Goal: Transaction & Acquisition: Book appointment/travel/reservation

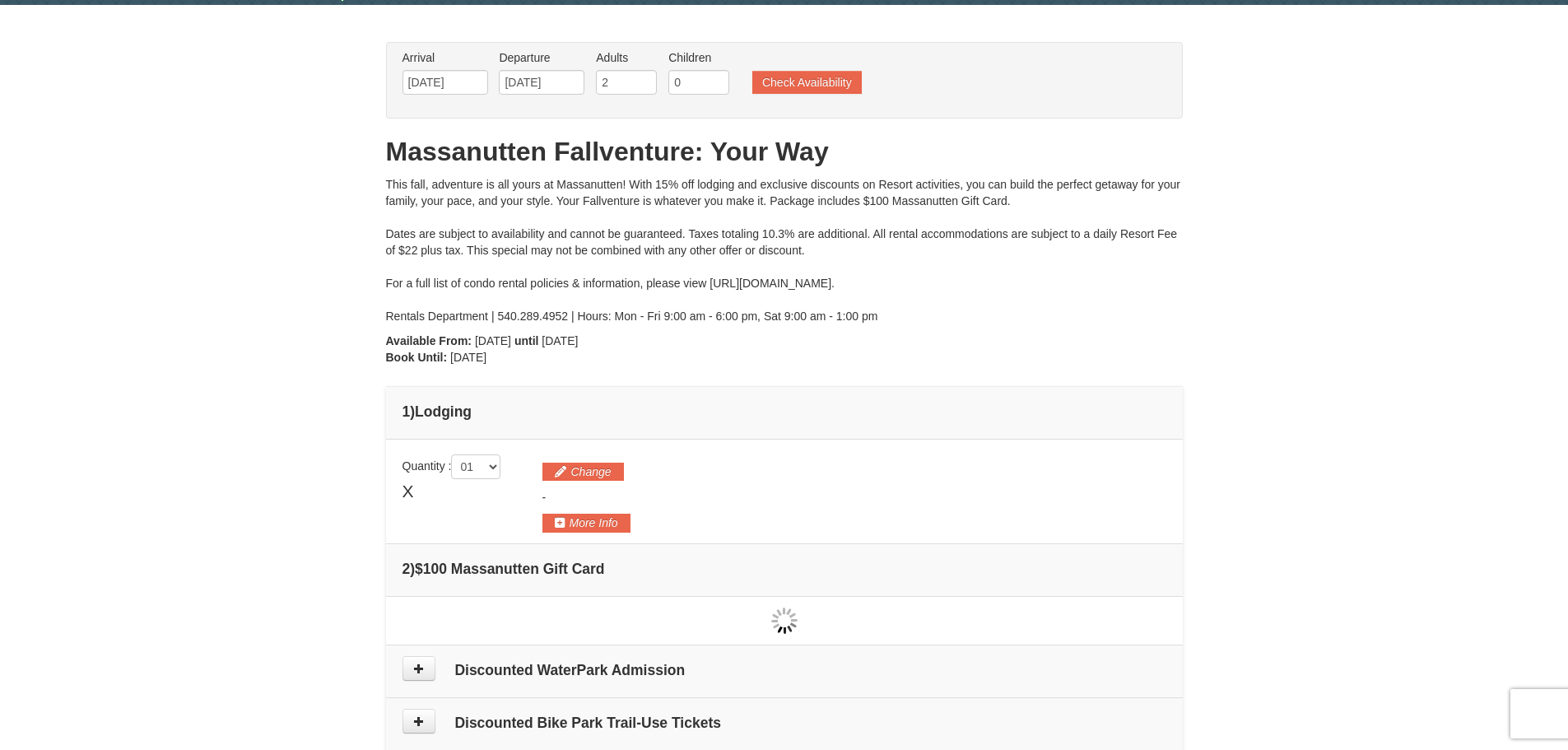
scroll to position [83, 0]
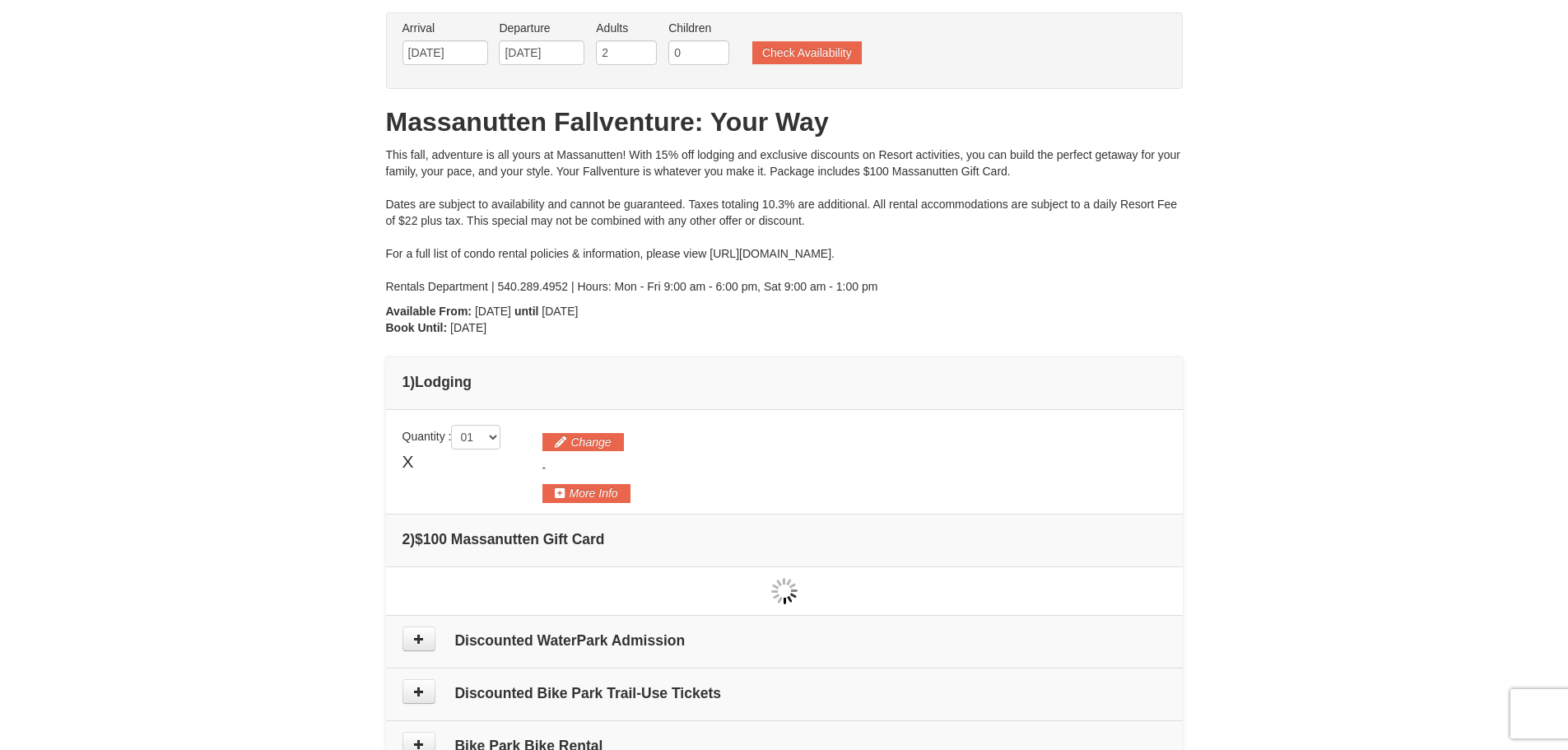
type input "[DATE]"
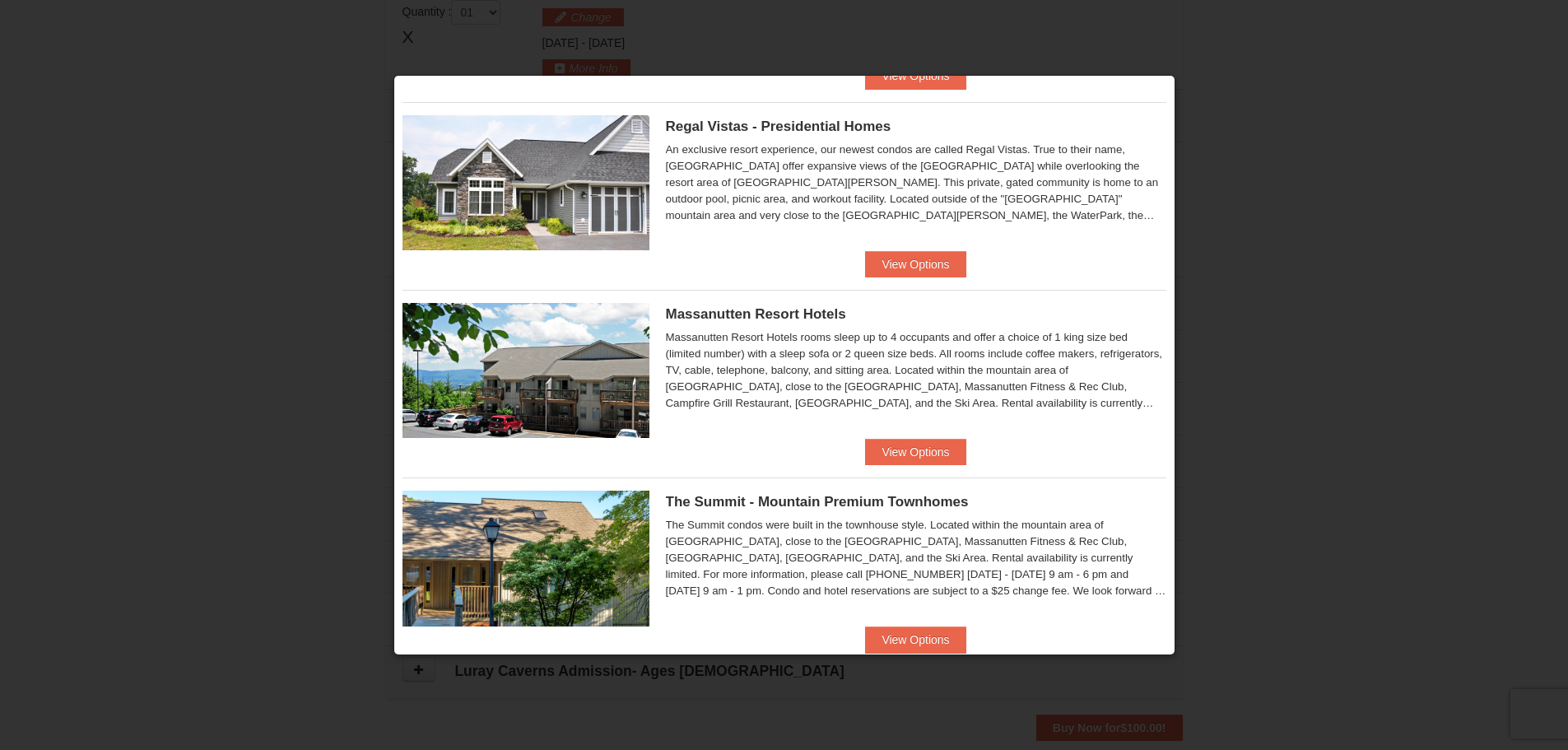
scroll to position [0, 0]
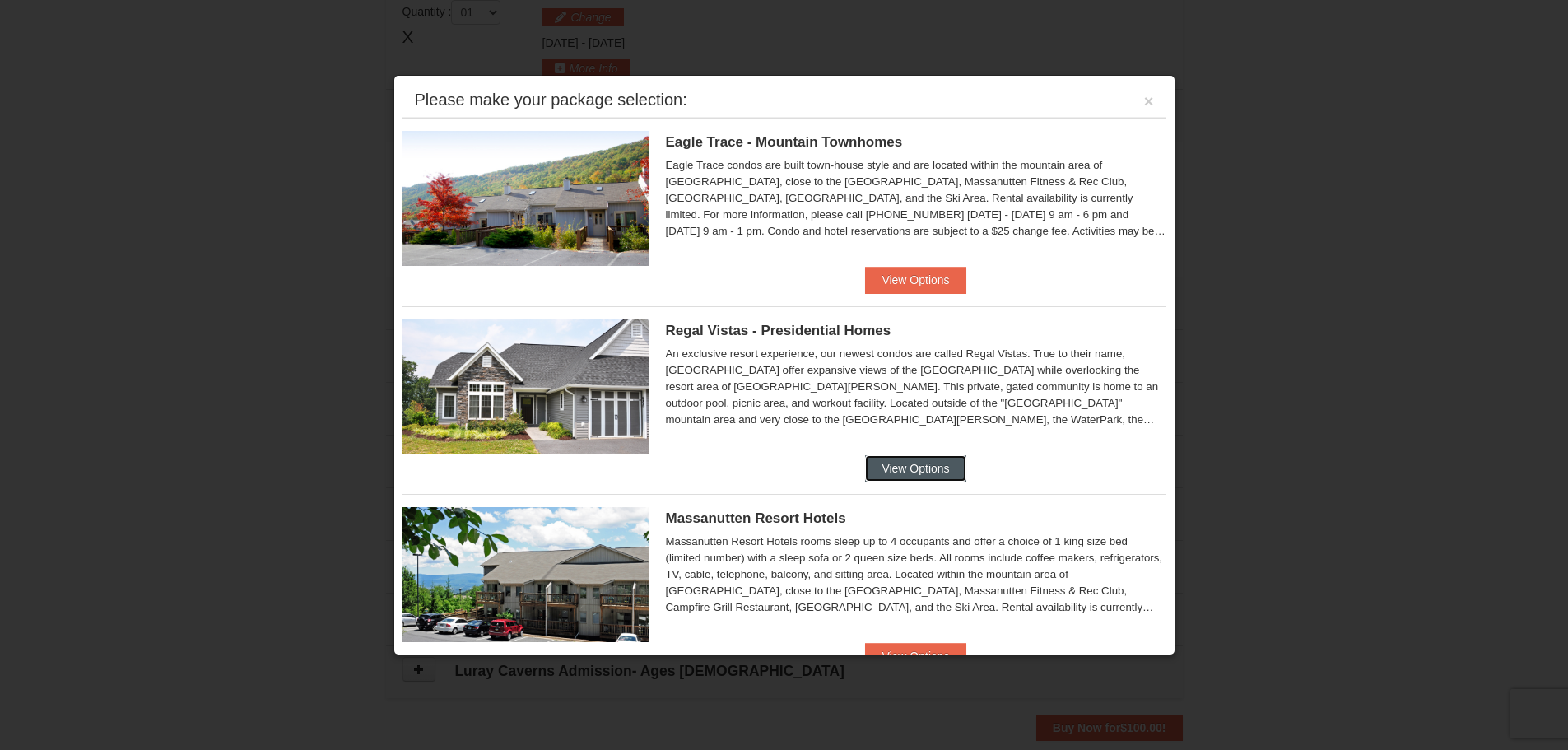
click at [915, 458] on button "View Options" at bounding box center [916, 469] width 101 height 27
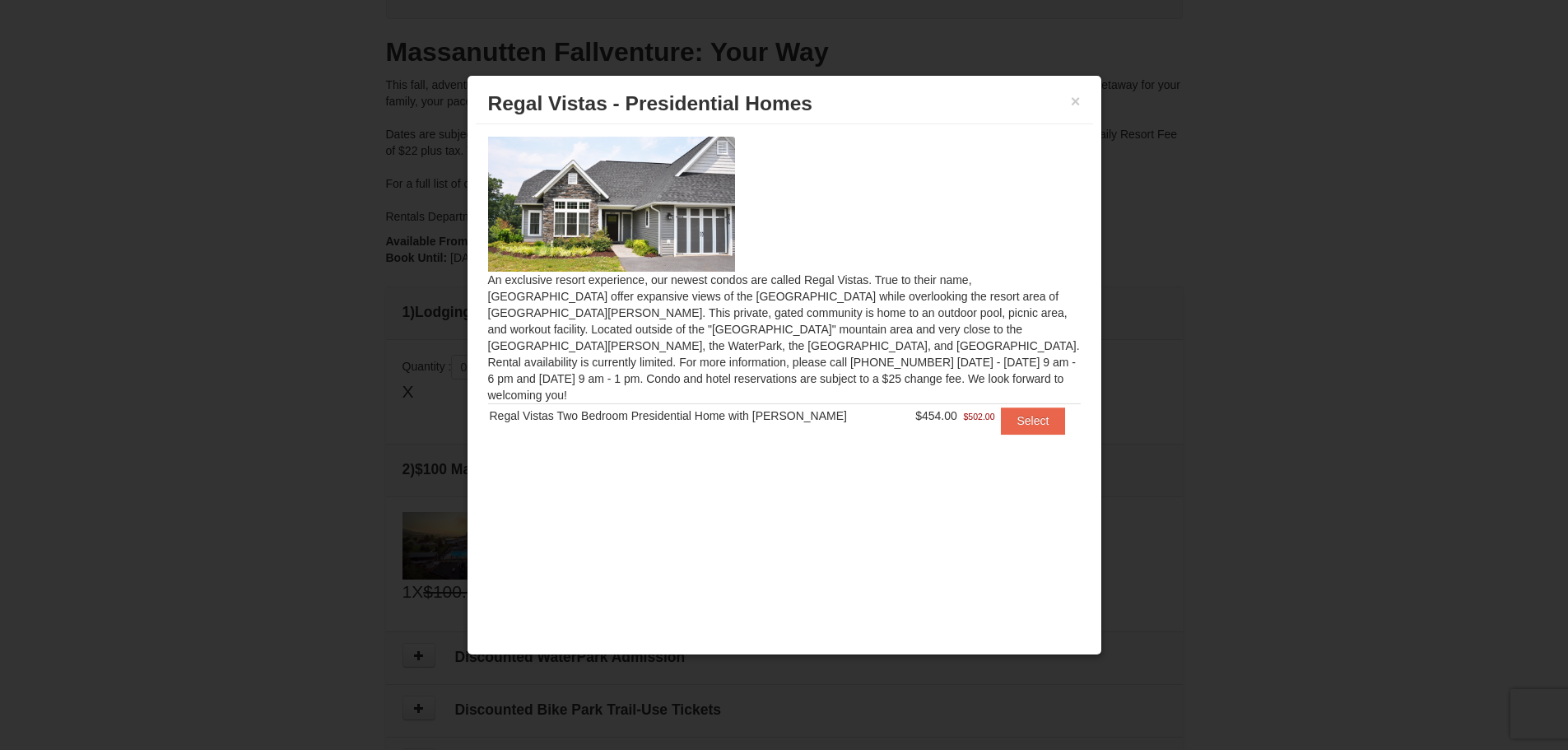
scroll to position [329, 0]
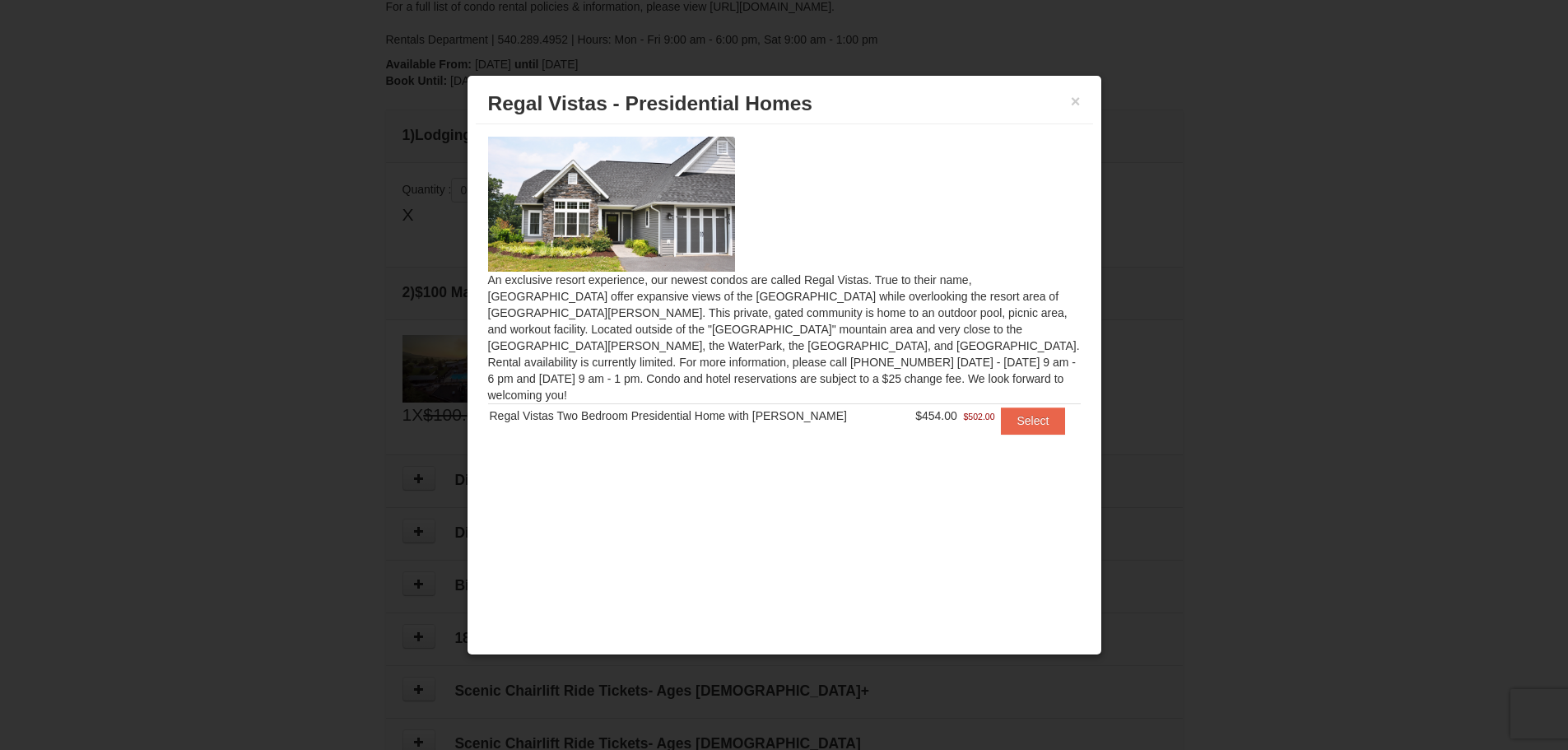
click at [1077, 91] on div "× Regal Vistas - Presidential Homes" at bounding box center [784, 105] width 617 height 40
click at [1071, 100] on button "×" at bounding box center [1076, 101] width 10 height 17
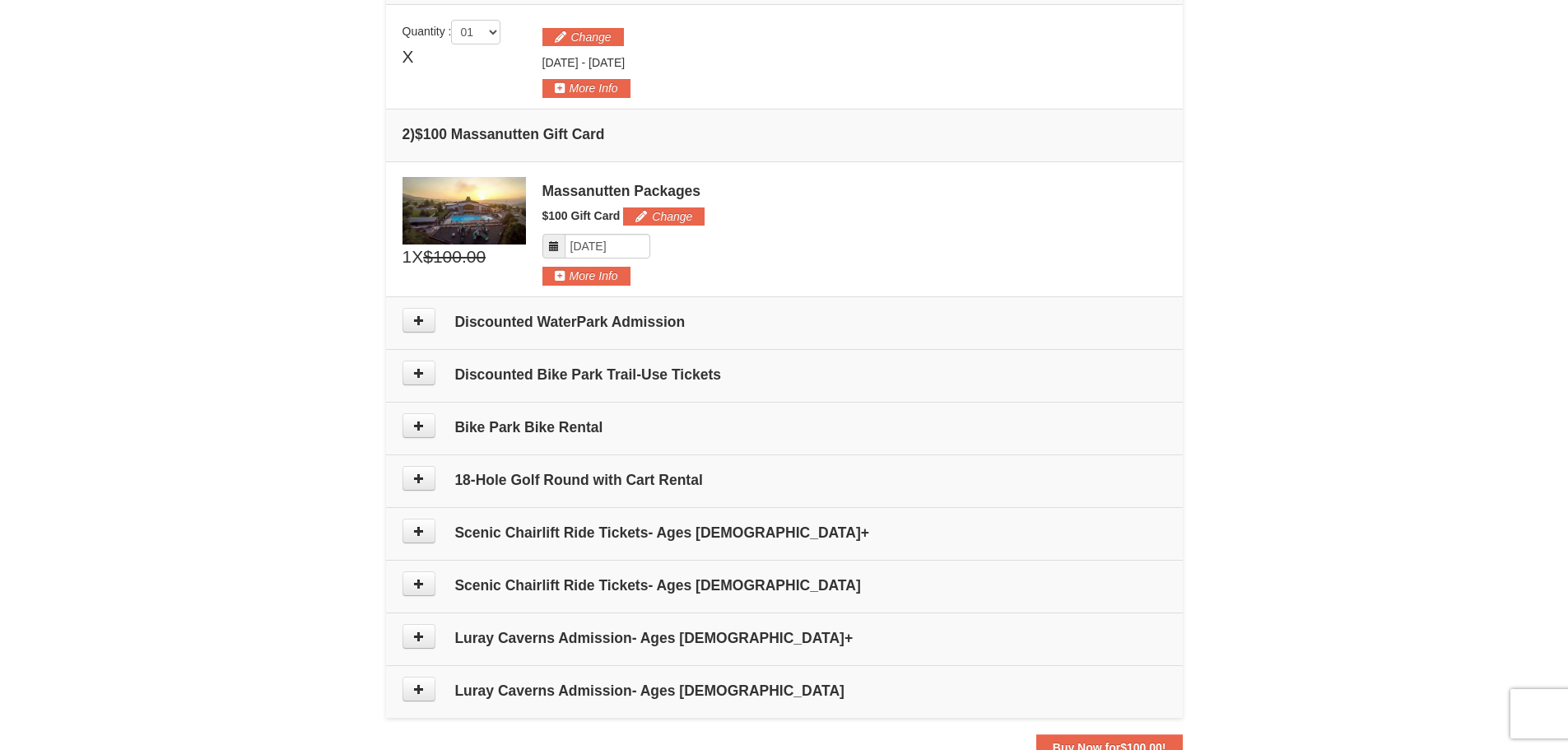
scroll to position [494, 0]
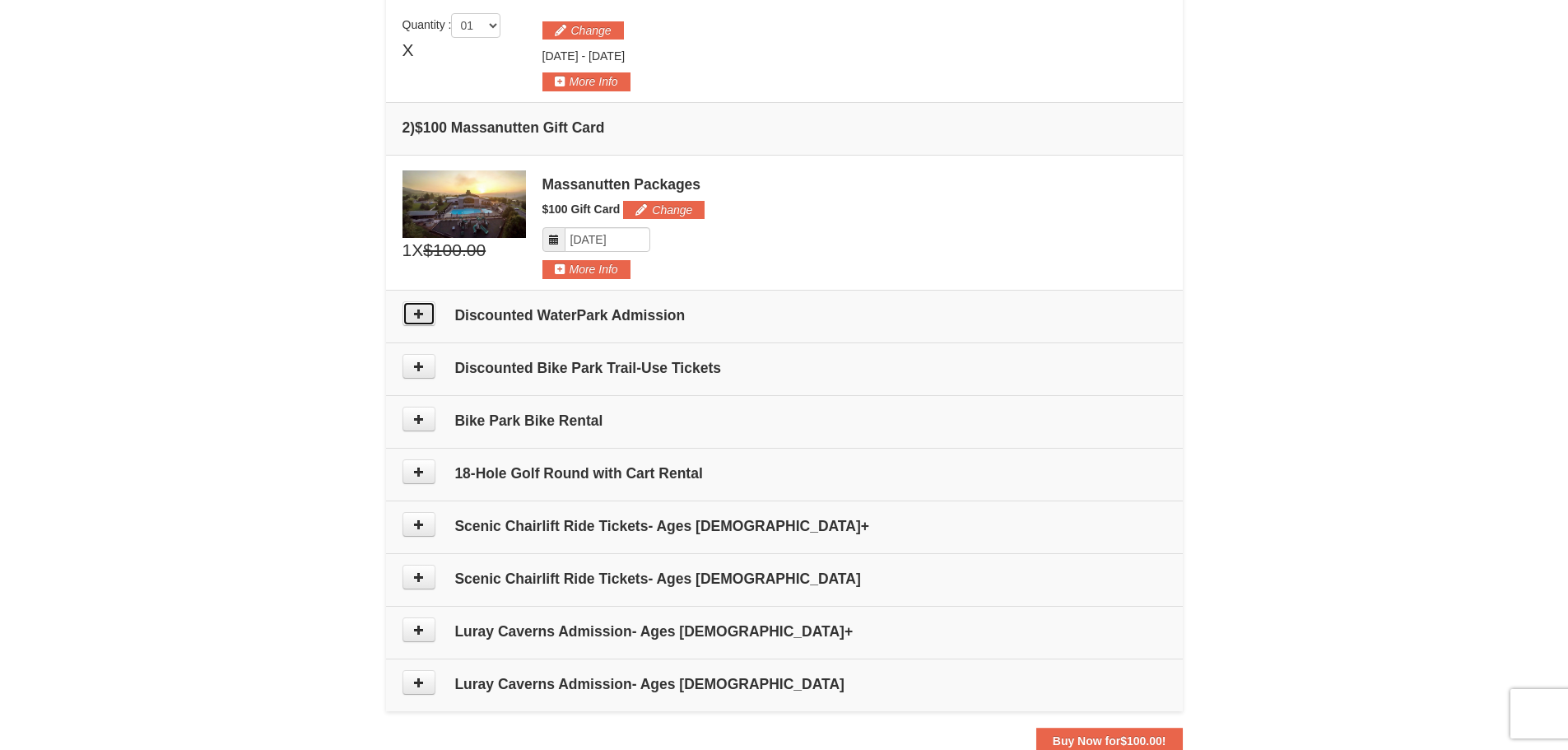
click at [419, 321] on button at bounding box center [419, 314] width 33 height 25
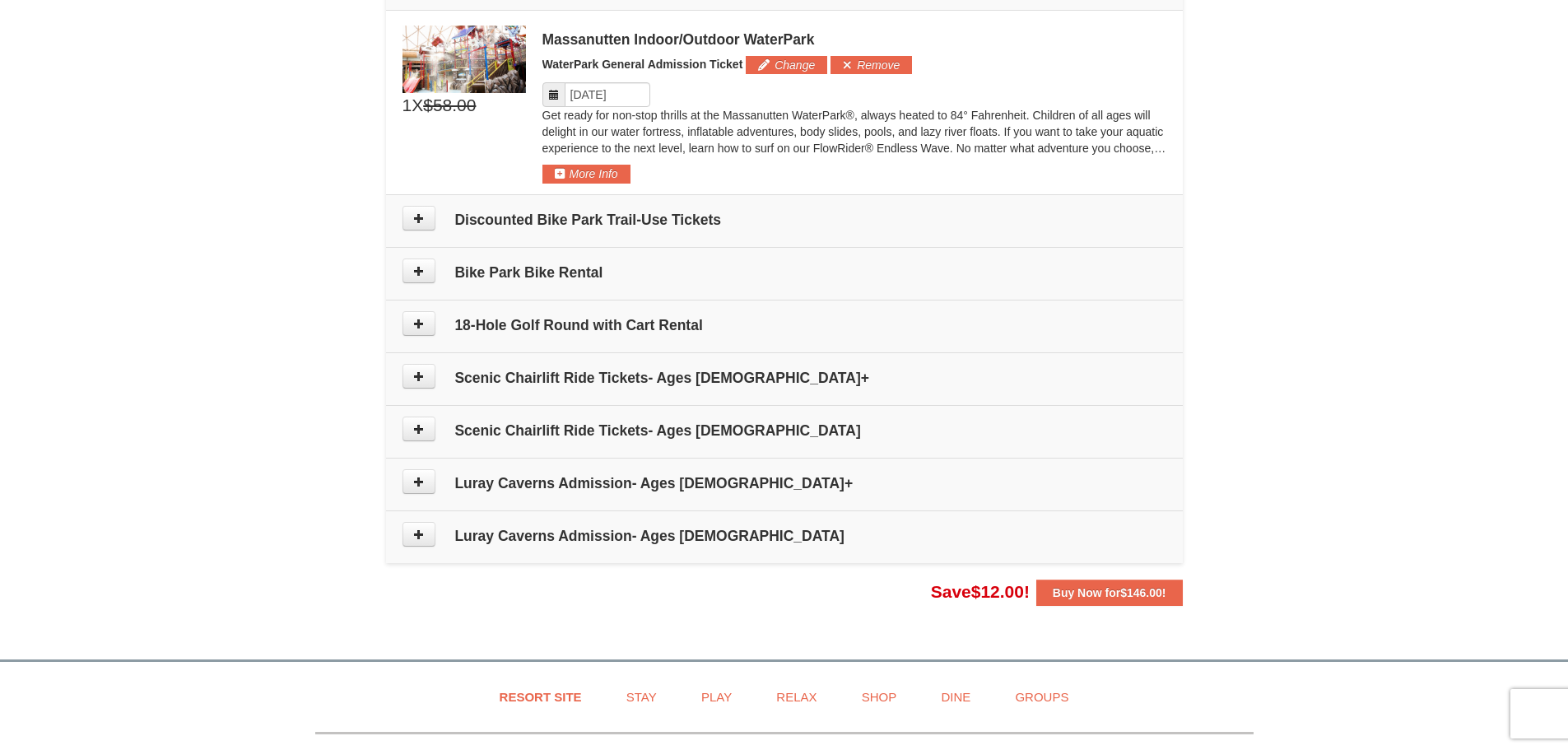
scroll to position [866, 0]
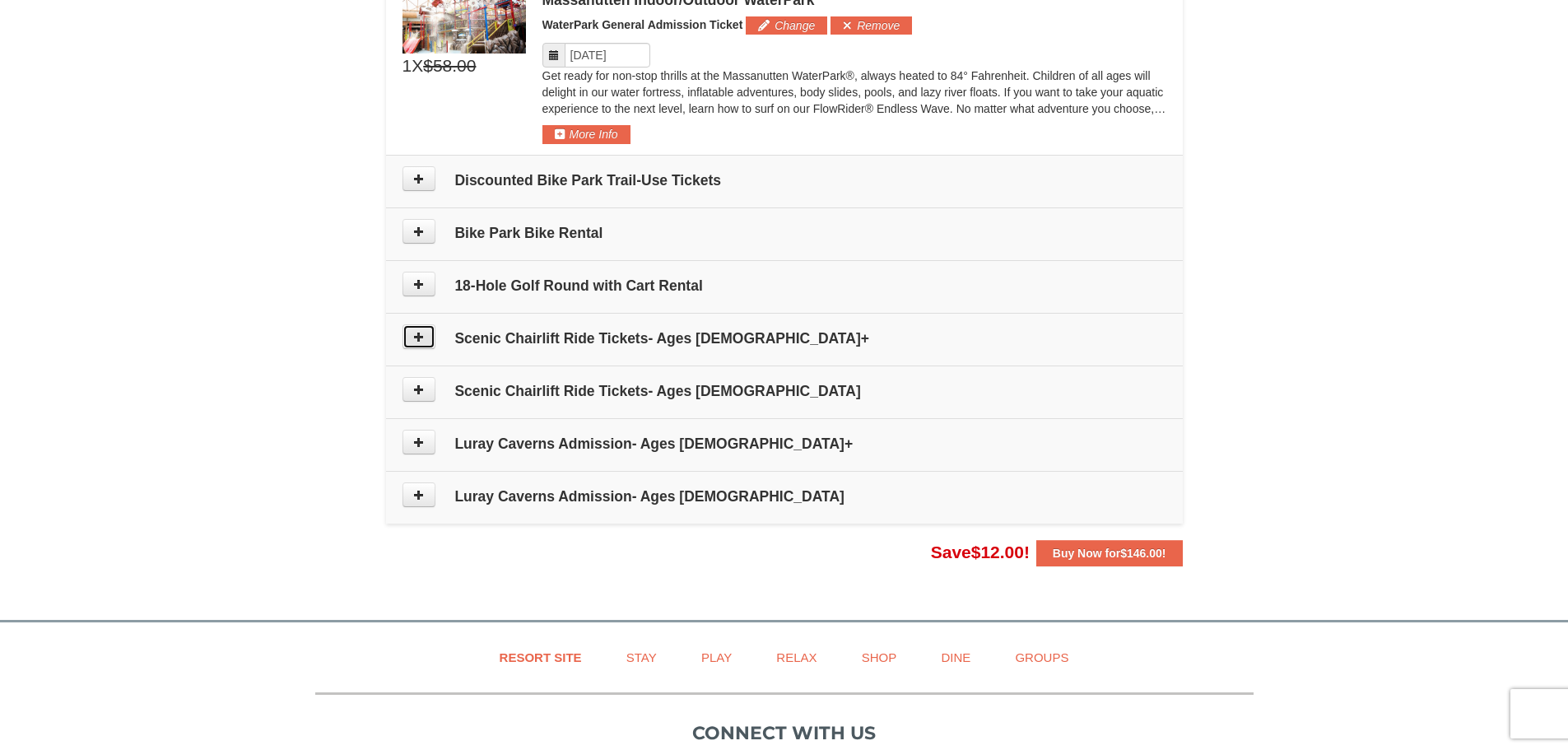
drag, startPoint x: 419, startPoint y: 345, endPoint x: 440, endPoint y: 316, distance: 35.8
click at [439, 317] on td "Scenic Chairlift Ride Tickets- Ages 13+" at bounding box center [784, 338] width 797 height 52
drag, startPoint x: 419, startPoint y: 330, endPoint x: 405, endPoint y: 326, distance: 14.6
click at [409, 326] on button at bounding box center [419, 336] width 33 height 25
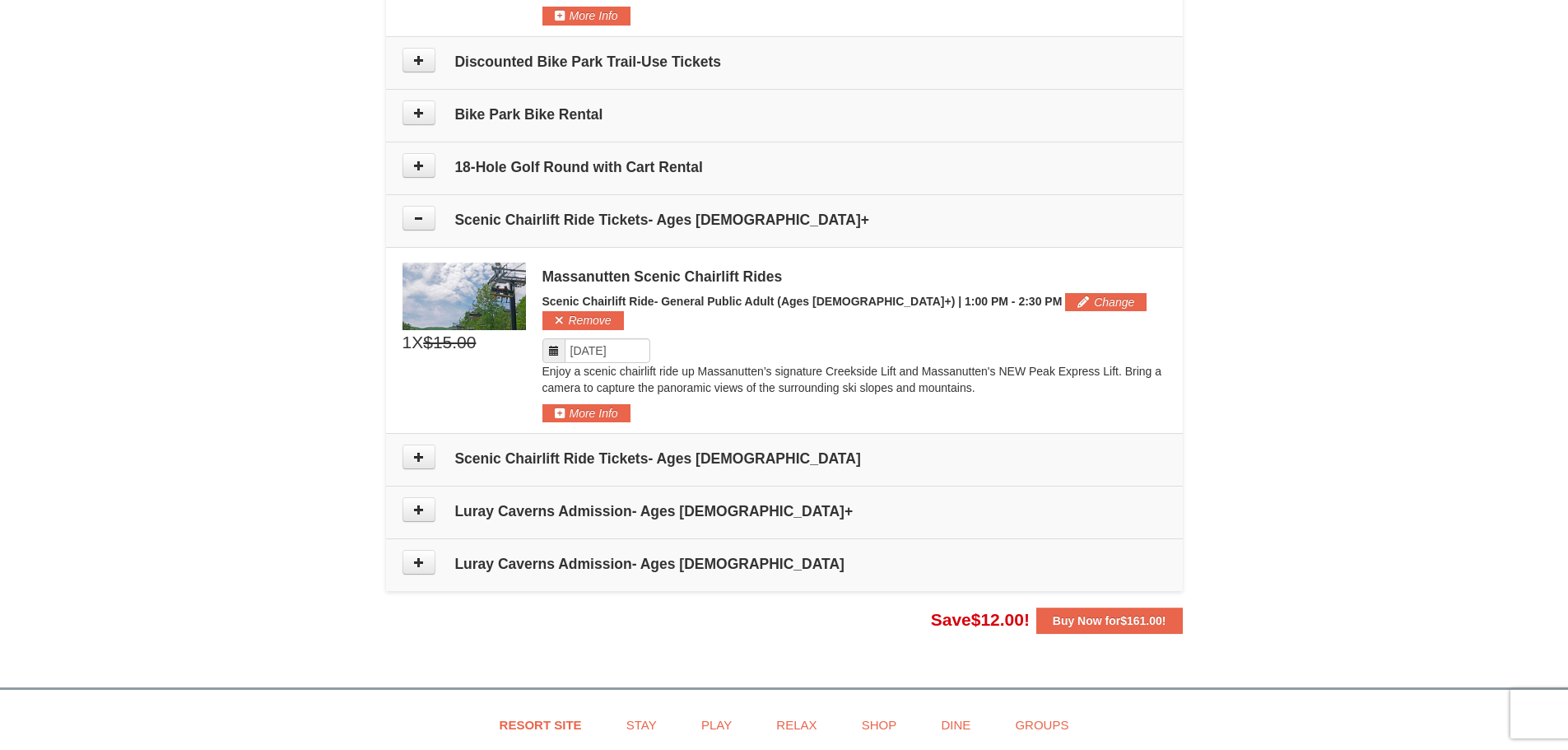
scroll to position [1014, 0]
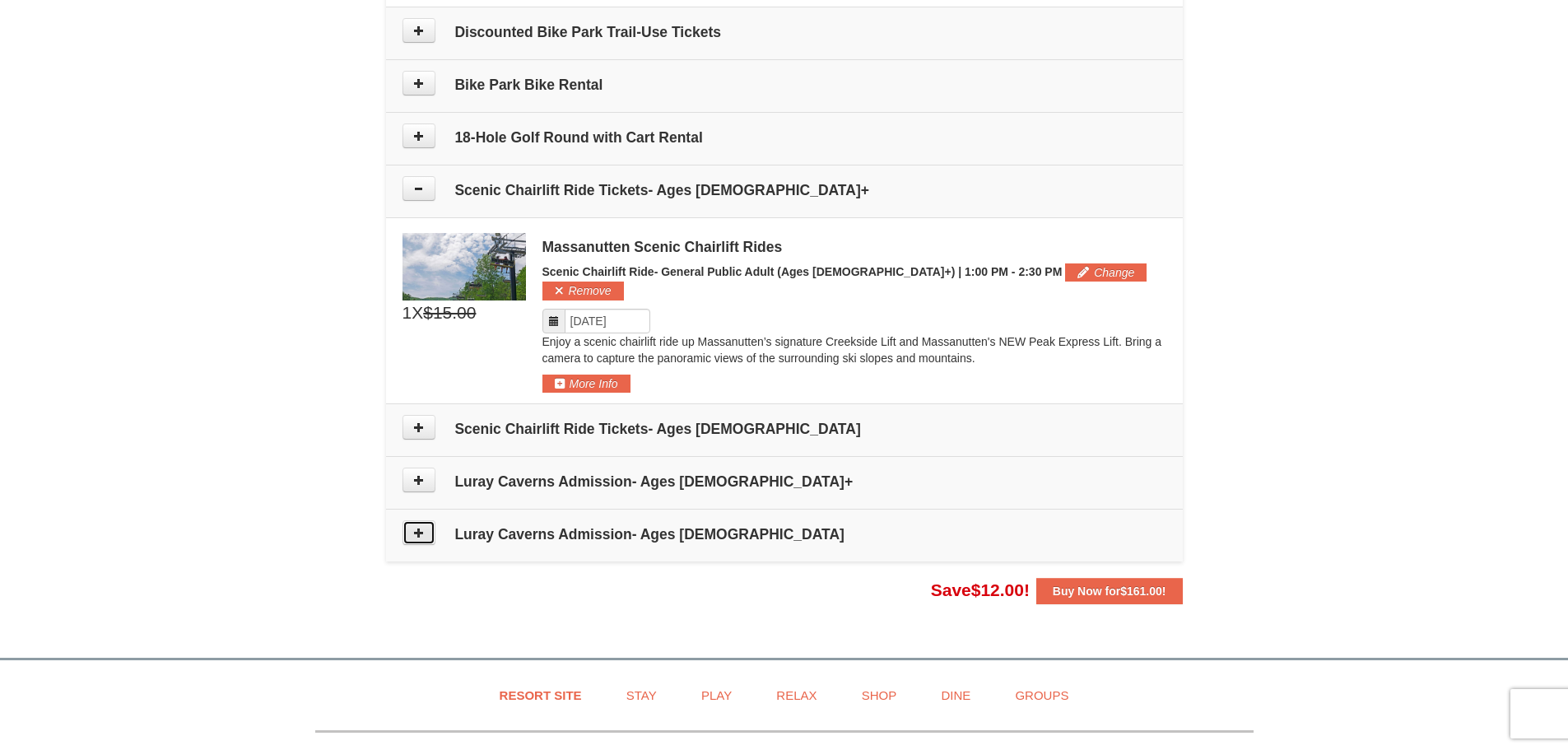
click at [417, 527] on icon at bounding box center [419, 533] width 12 height 12
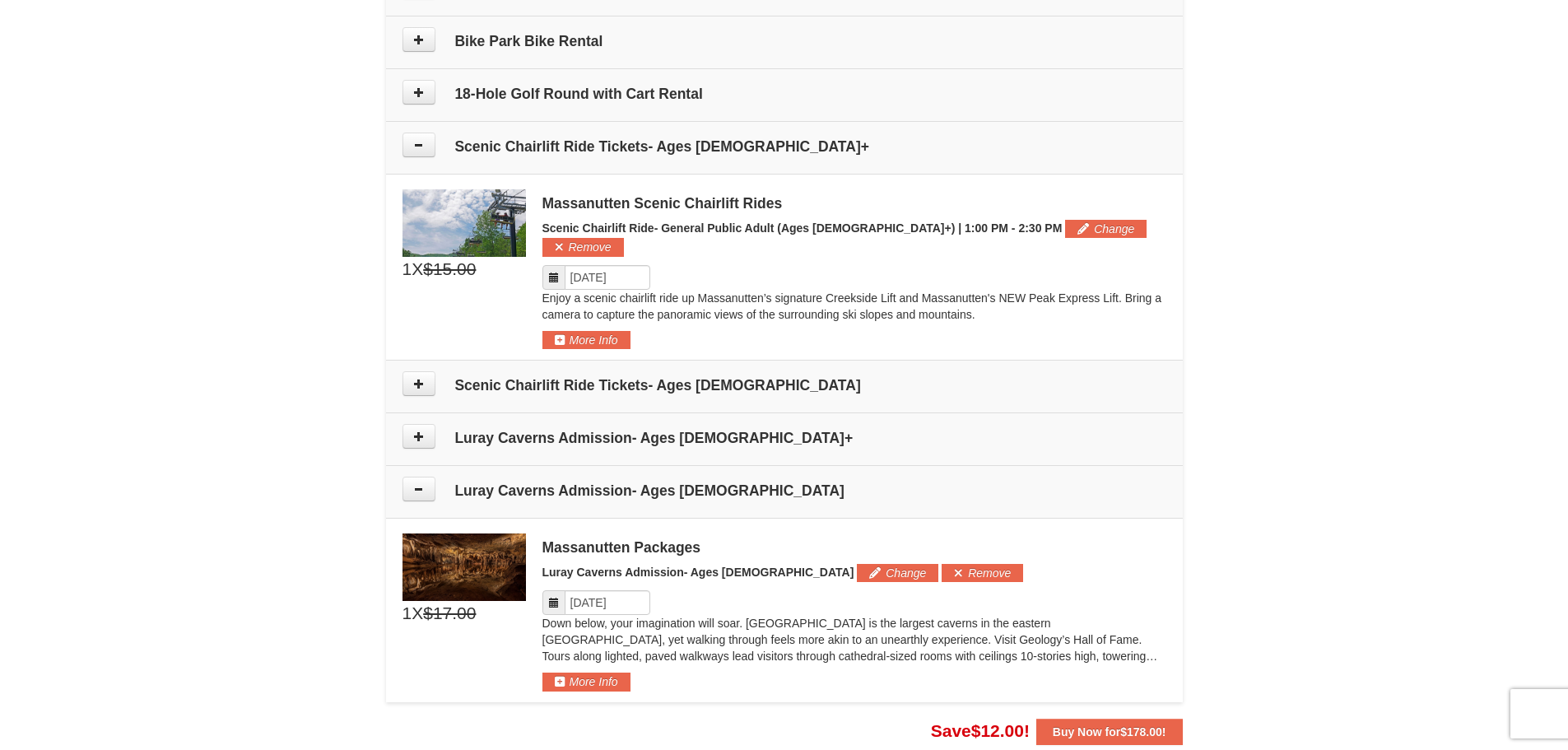
scroll to position [1318, 0]
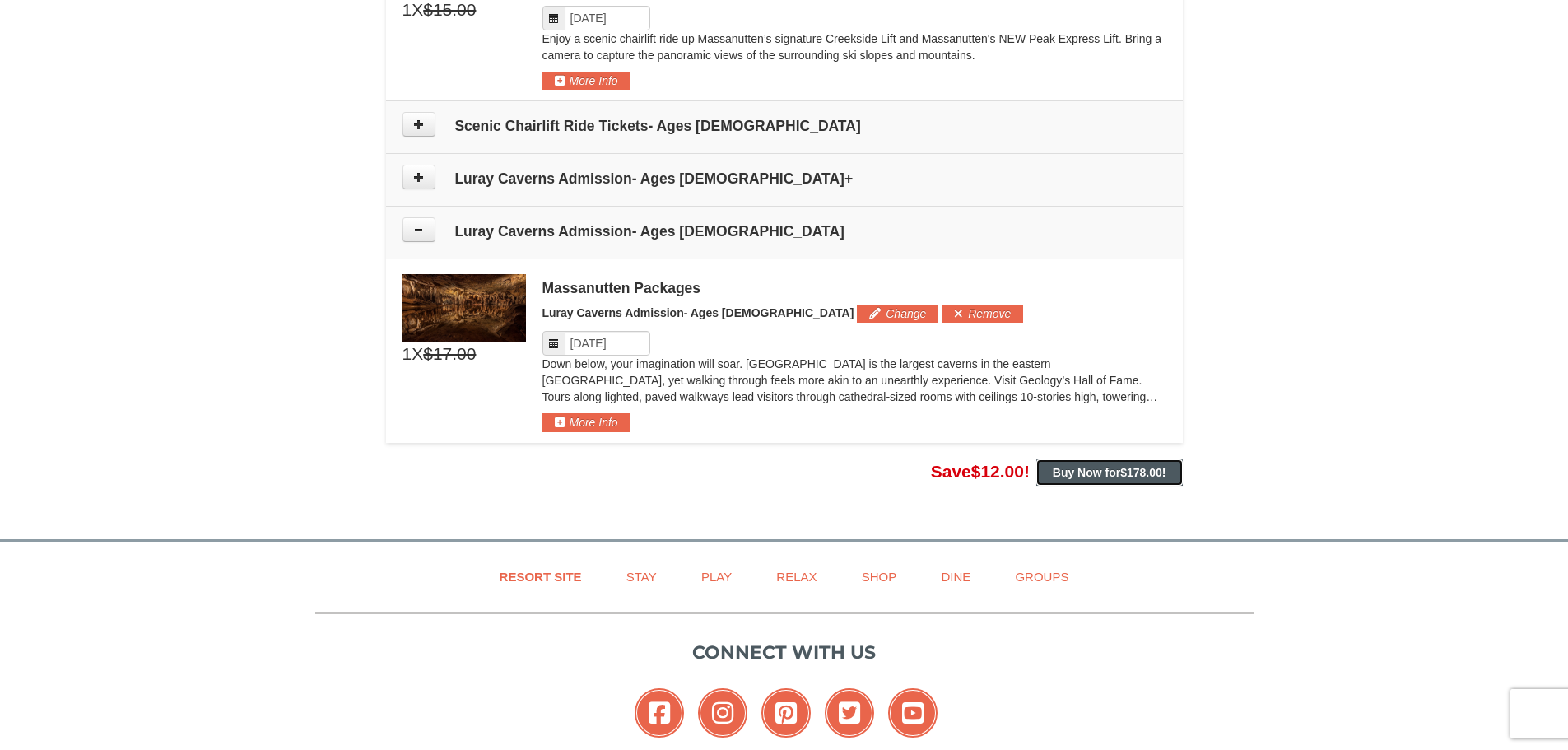
click at [1086, 466] on strong "Buy Now for $178.00 !" at bounding box center [1110, 472] width 114 height 13
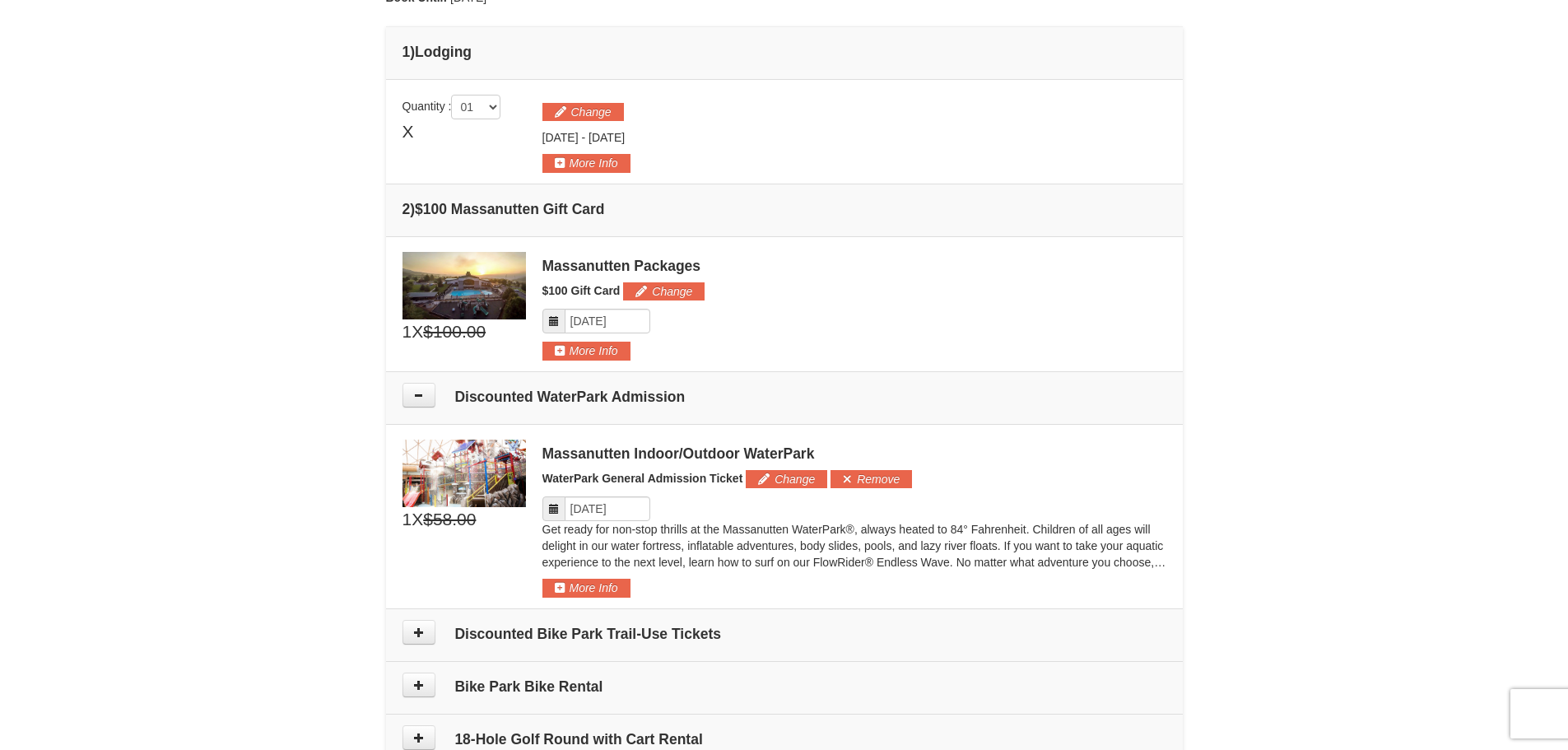
scroll to position [412, 0]
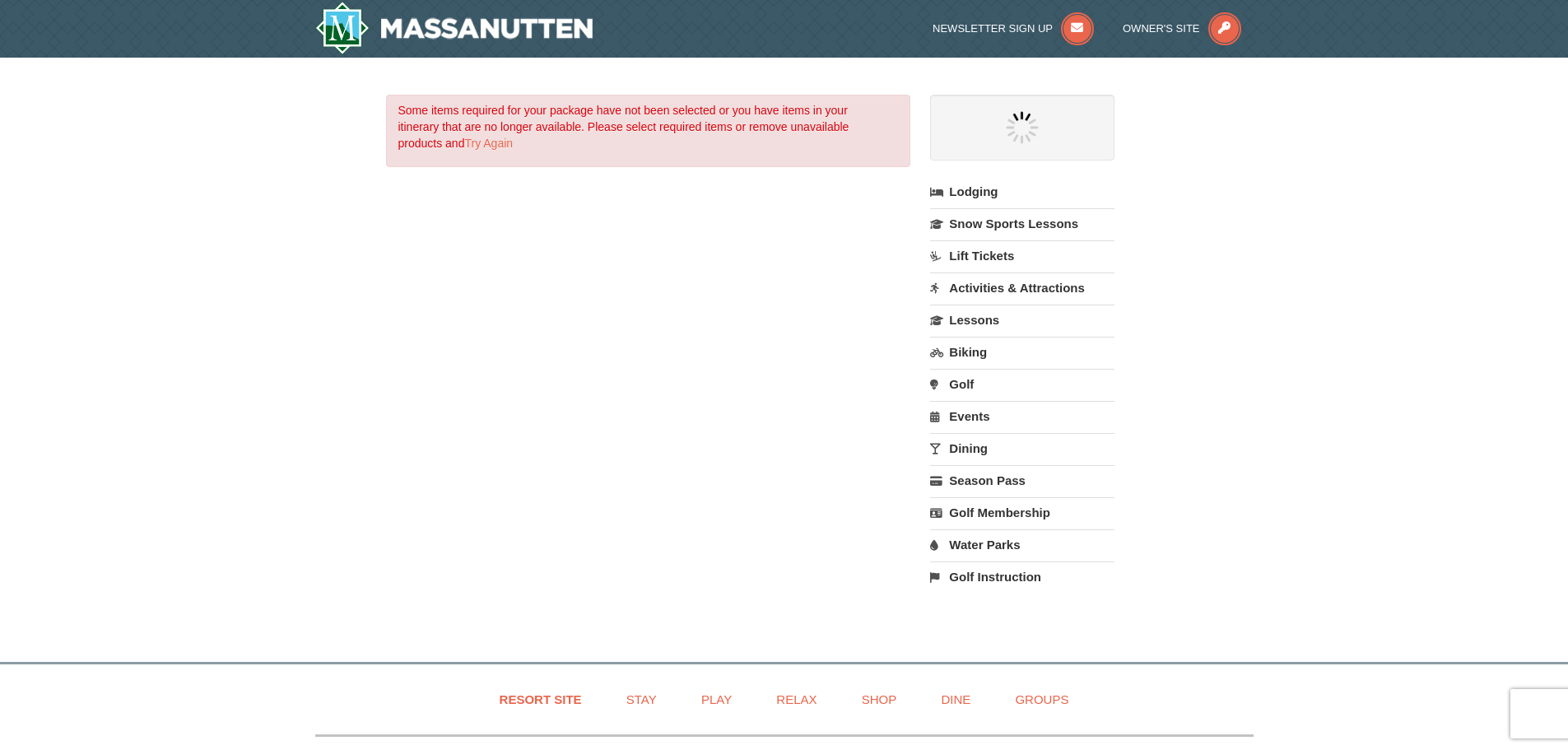
select select "9"
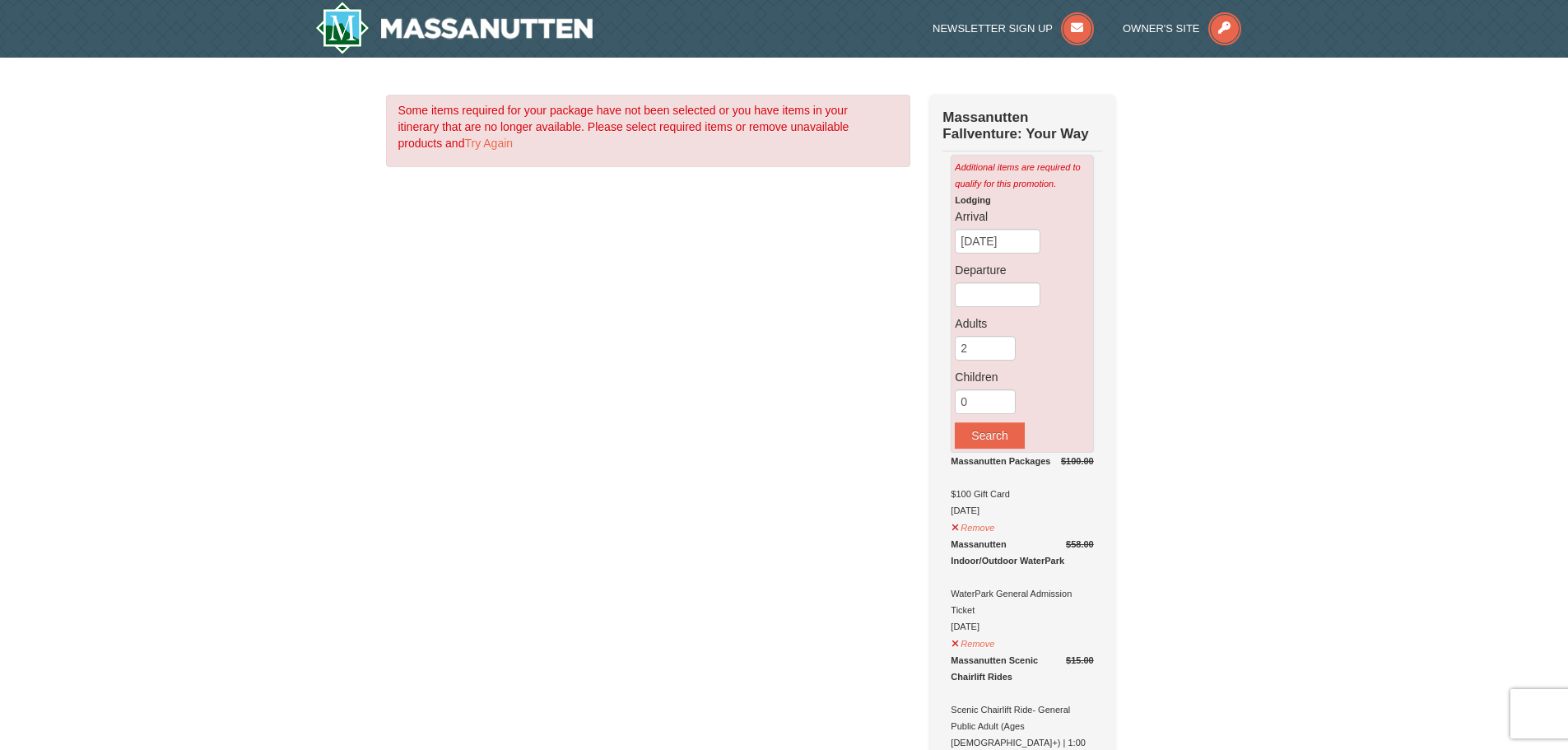
select select "9"
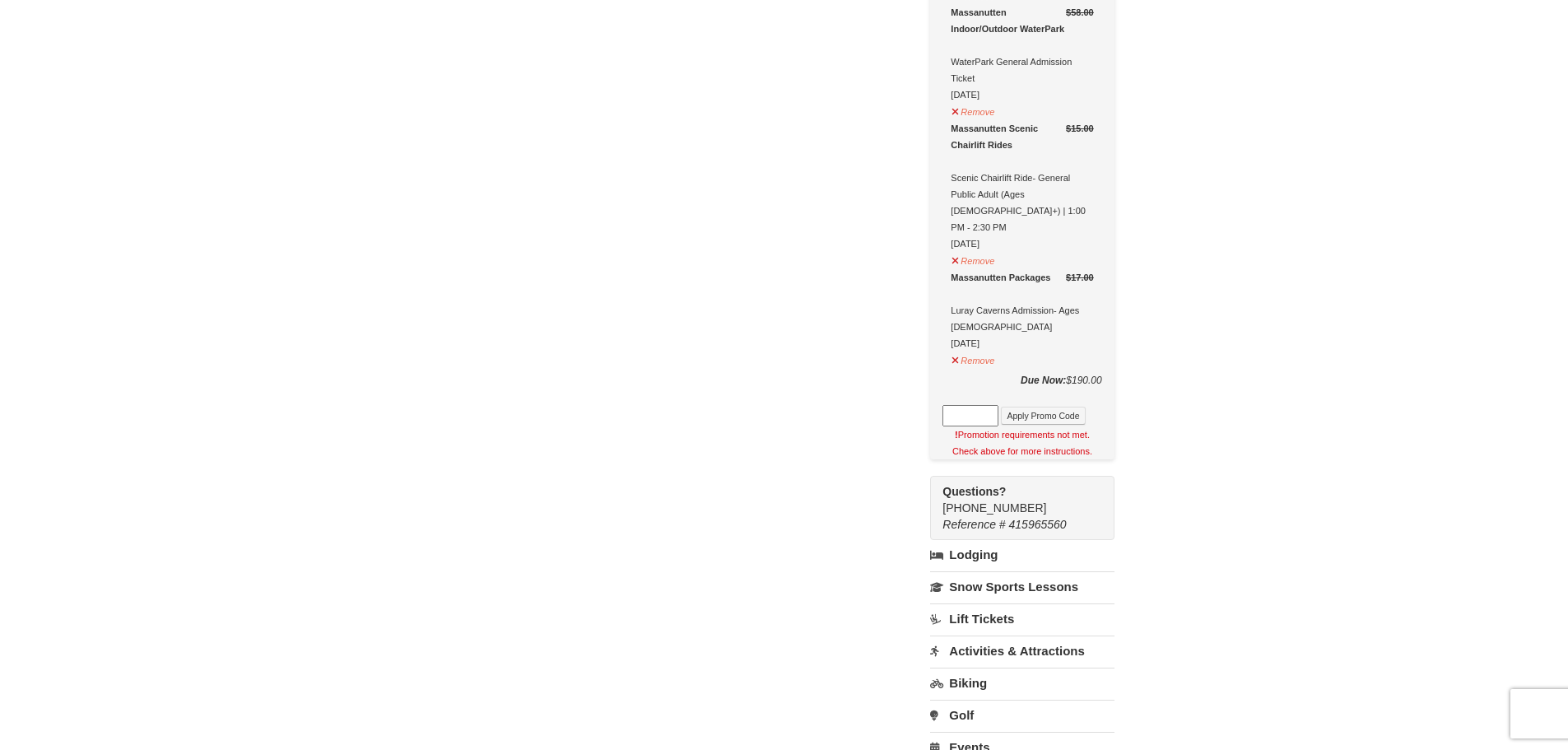
scroll to position [412, 0]
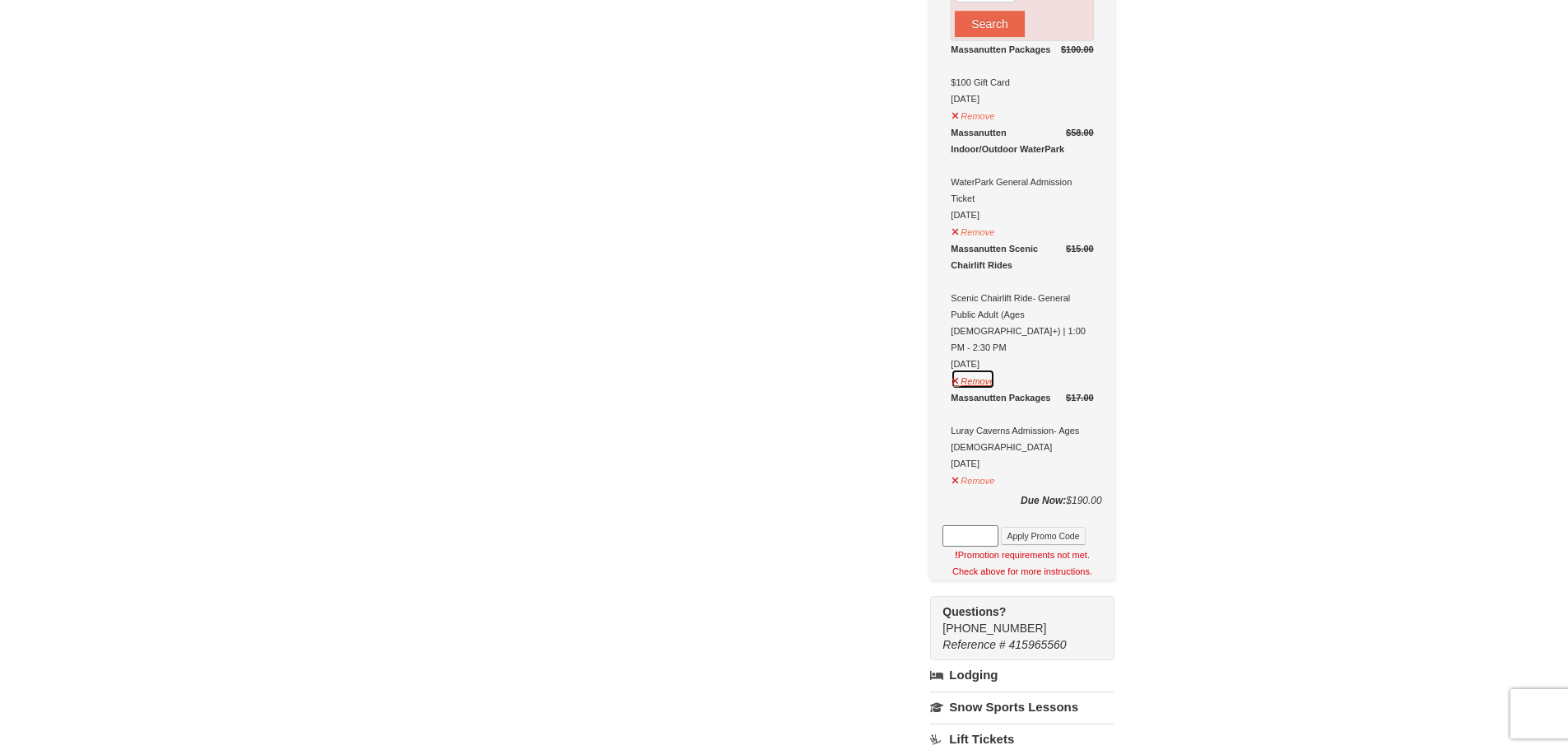
click at [981, 369] on button "Remove" at bounding box center [973, 379] width 44 height 20
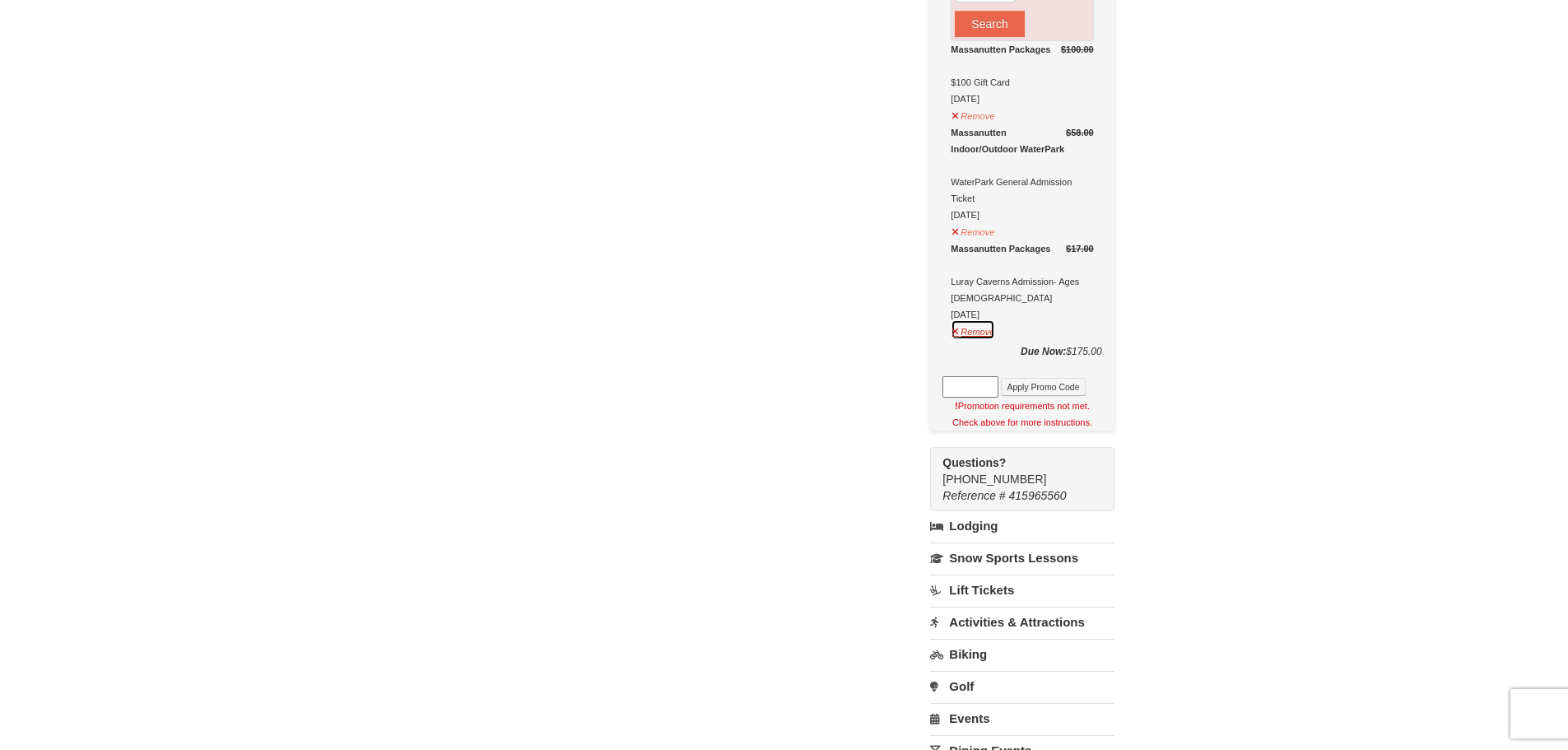
click at [975, 335] on button "Remove" at bounding box center [973, 329] width 44 height 20
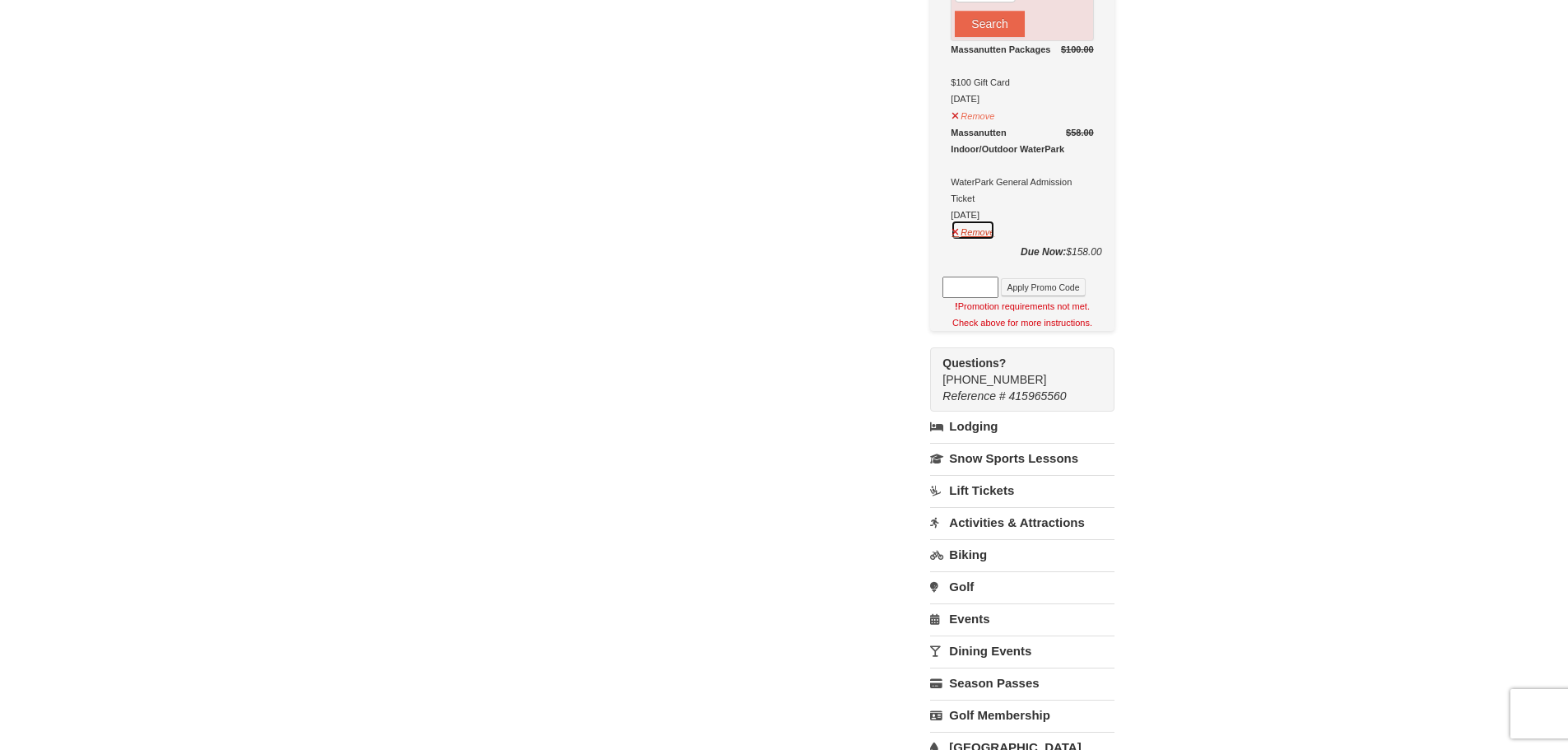
click at [968, 236] on button "Remove" at bounding box center [973, 230] width 44 height 20
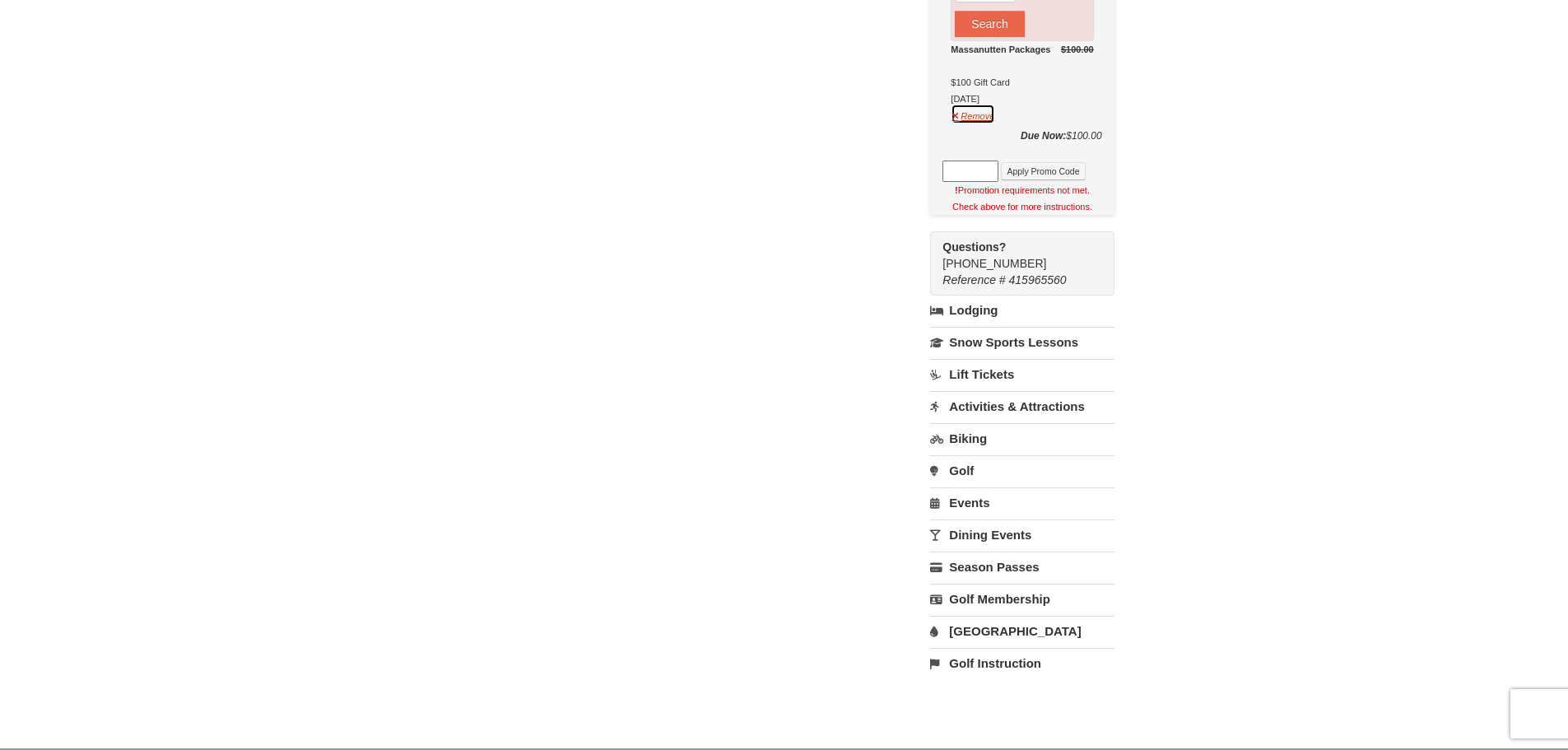
click at [977, 116] on button "Remove" at bounding box center [973, 114] width 44 height 20
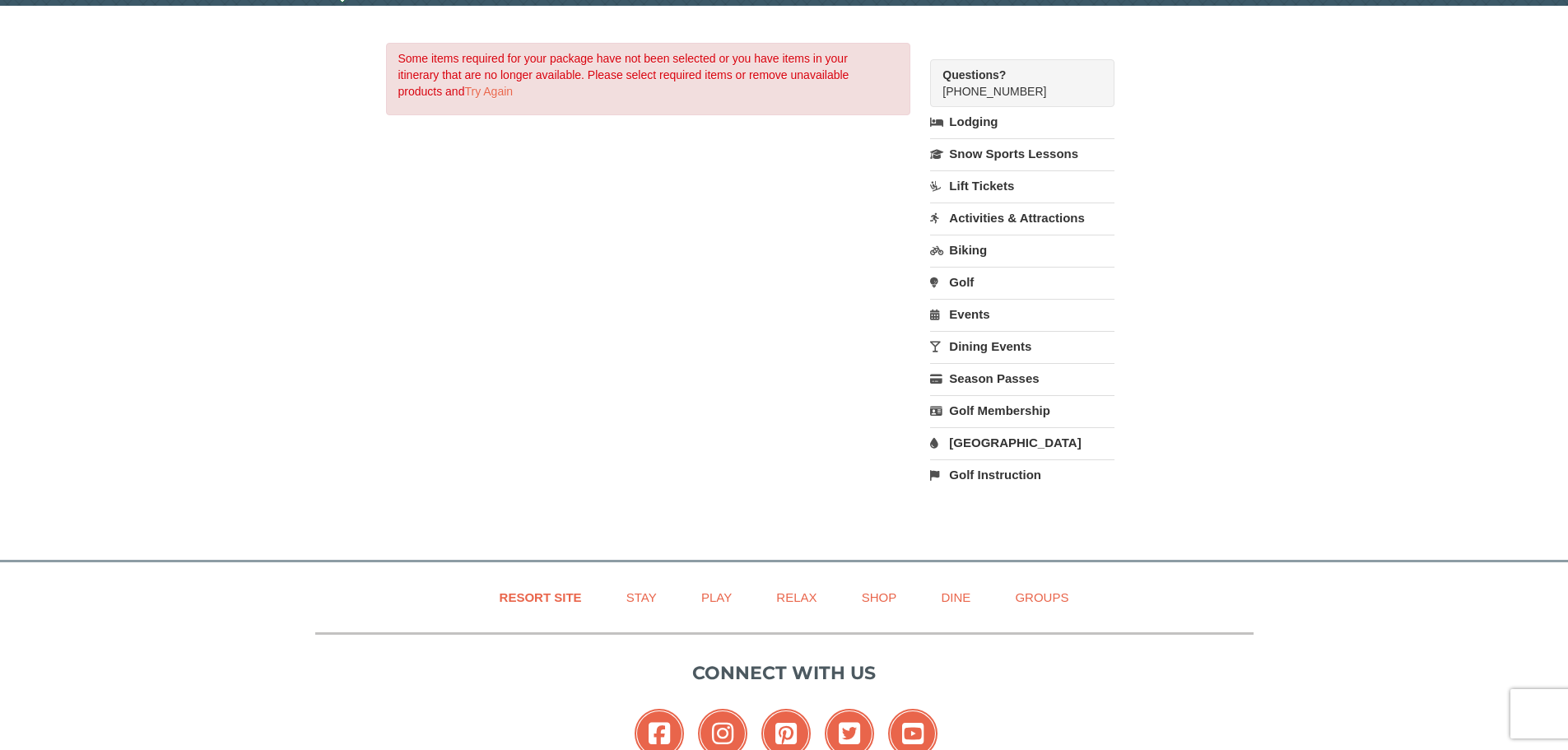
scroll to position [0, 0]
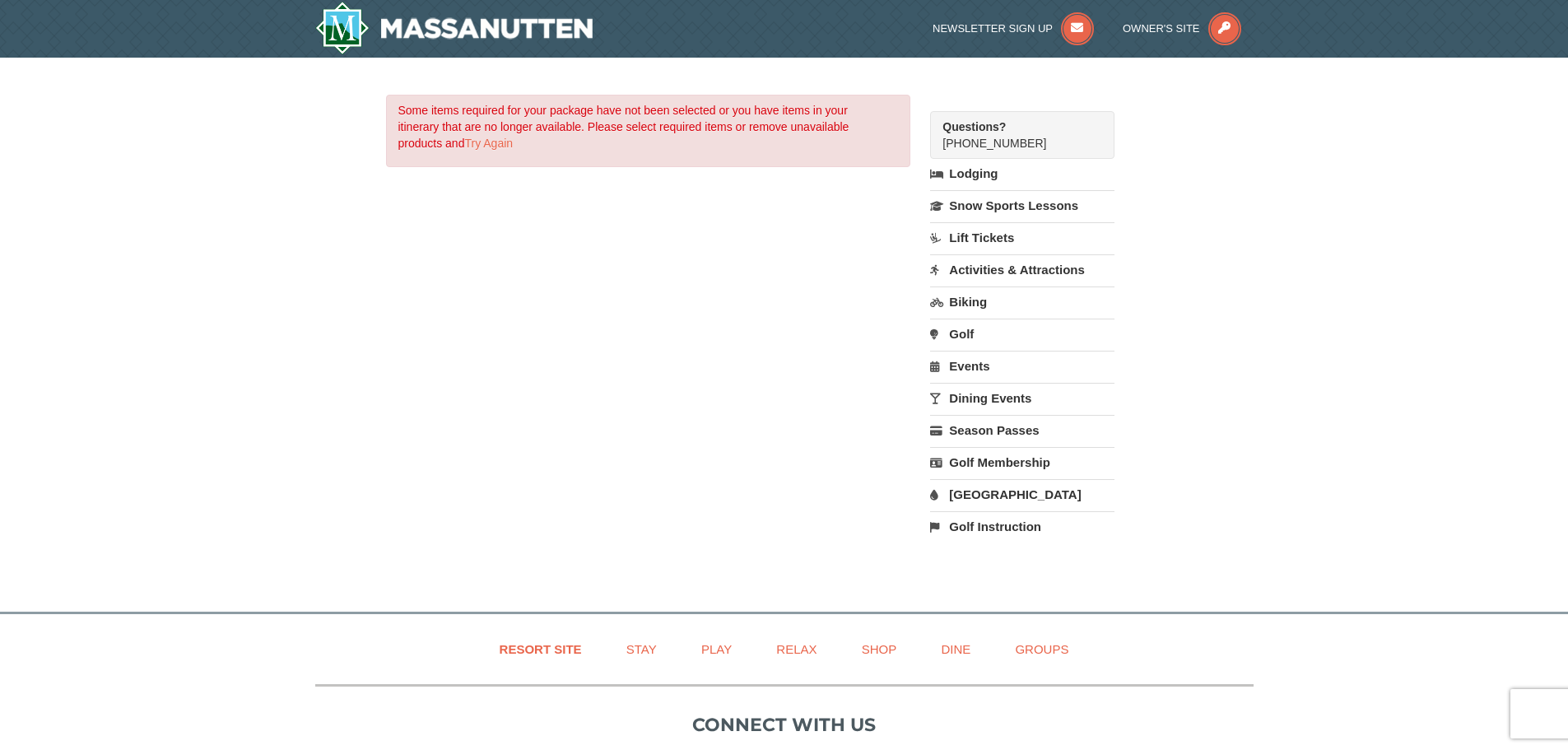
click at [985, 176] on link "Lodging" at bounding box center [1022, 173] width 183 height 29
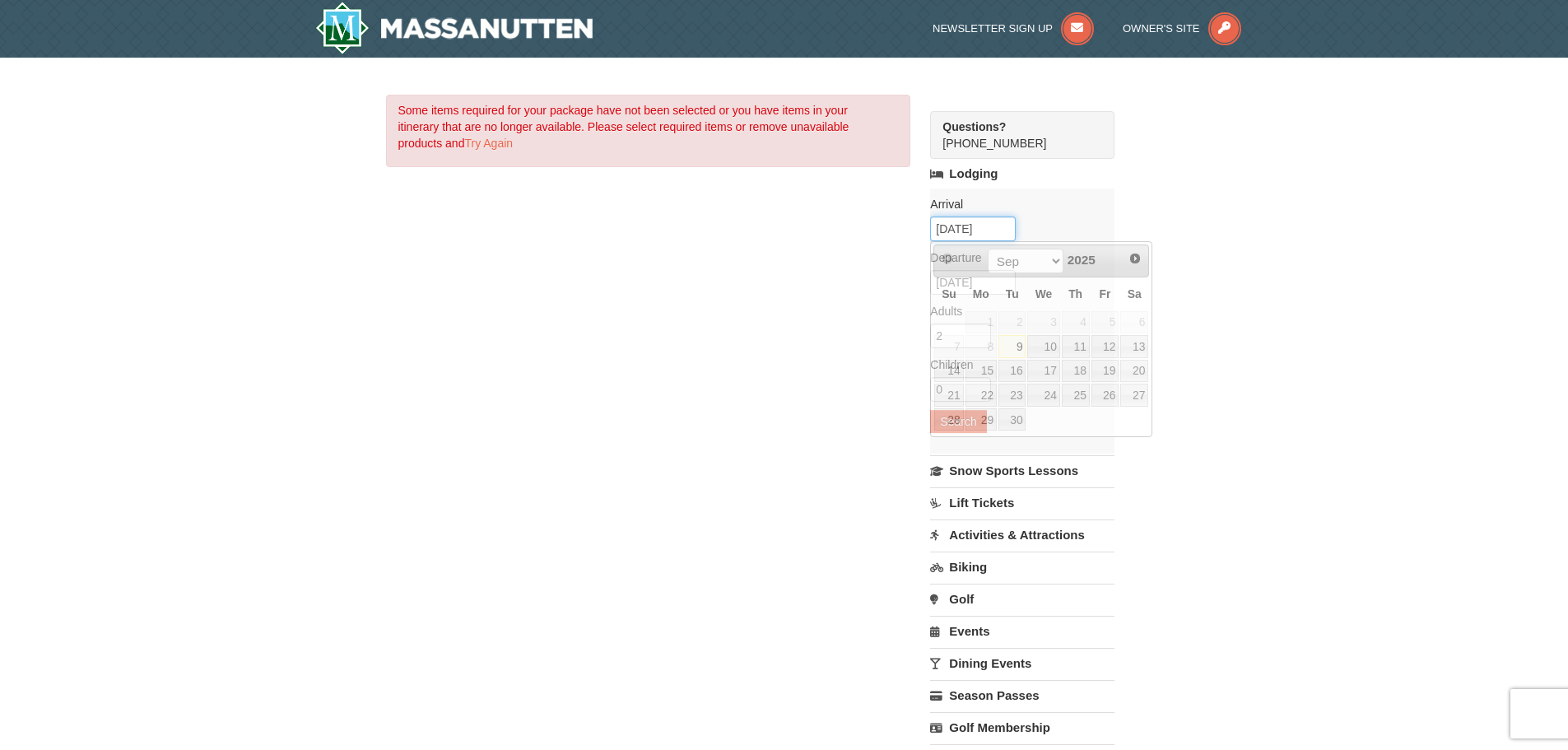
click at [948, 237] on input "[DATE]" at bounding box center [973, 228] width 85 height 25
click at [1132, 260] on span "Next" at bounding box center [1135, 259] width 13 height 13
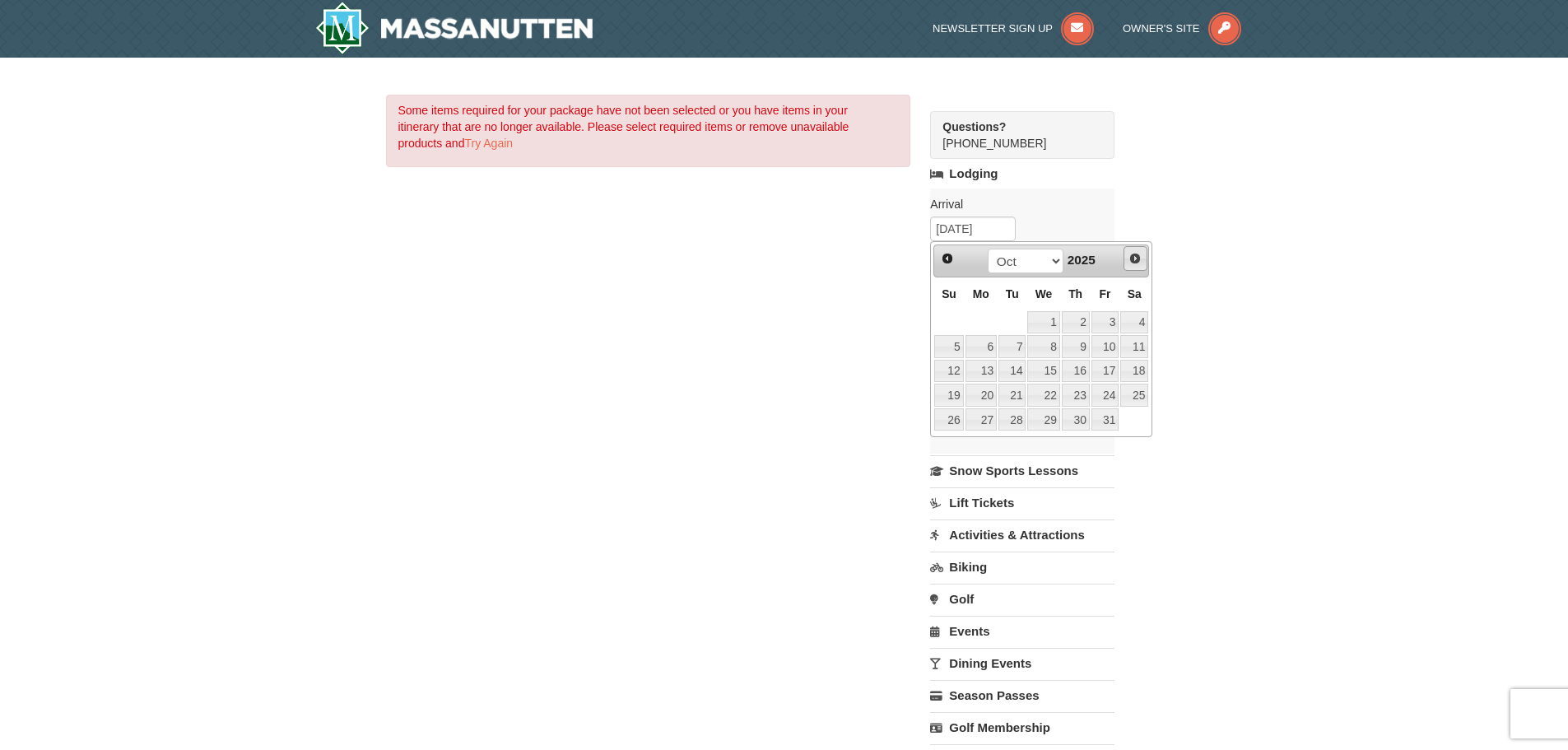
click at [1133, 259] on span "Next" at bounding box center [1135, 259] width 13 height 13
click at [950, 263] on span "Prev" at bounding box center [947, 259] width 13 height 13
click at [1112, 406] on link "24" at bounding box center [1106, 394] width 28 height 23
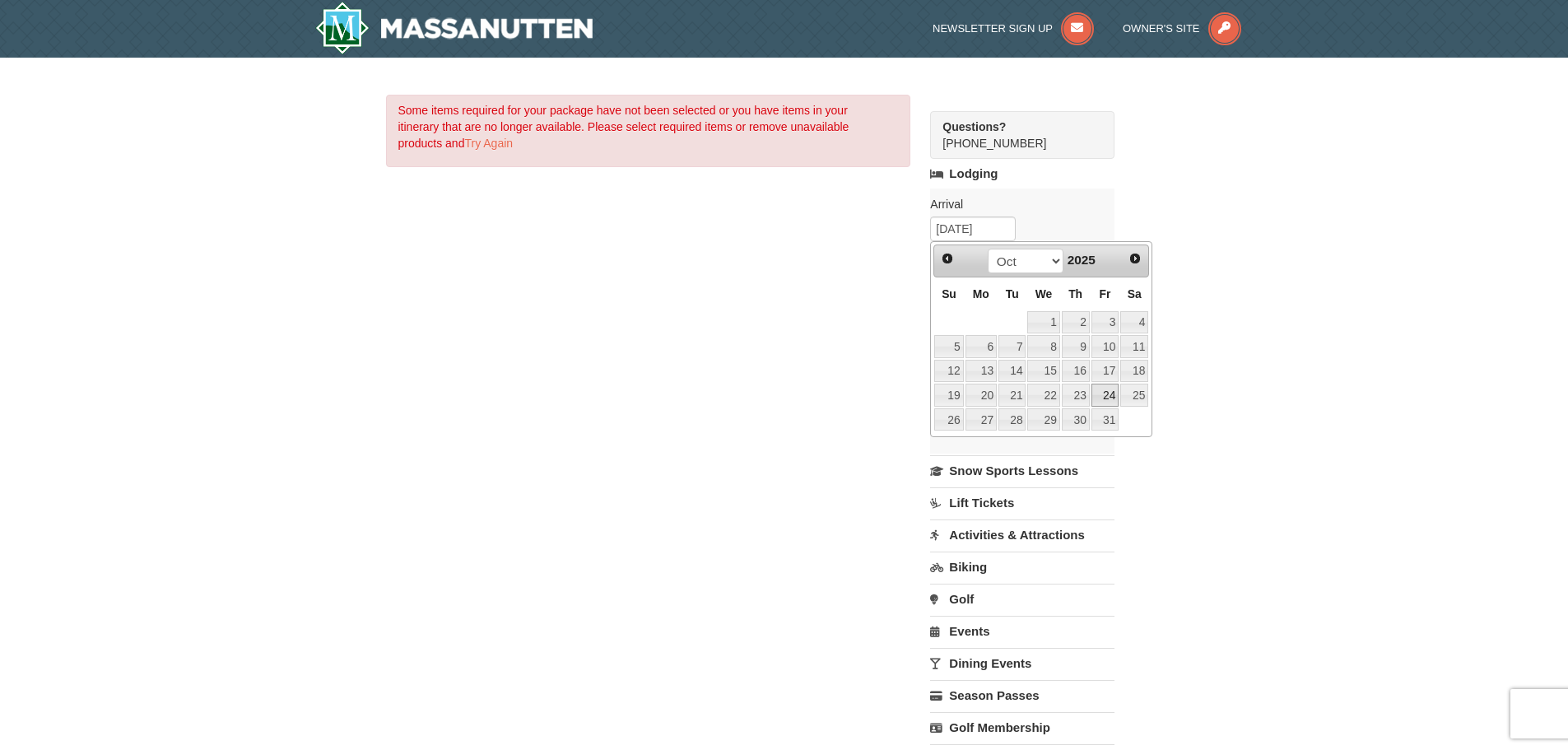
type input "10/24/2025"
type input "10/25/2025"
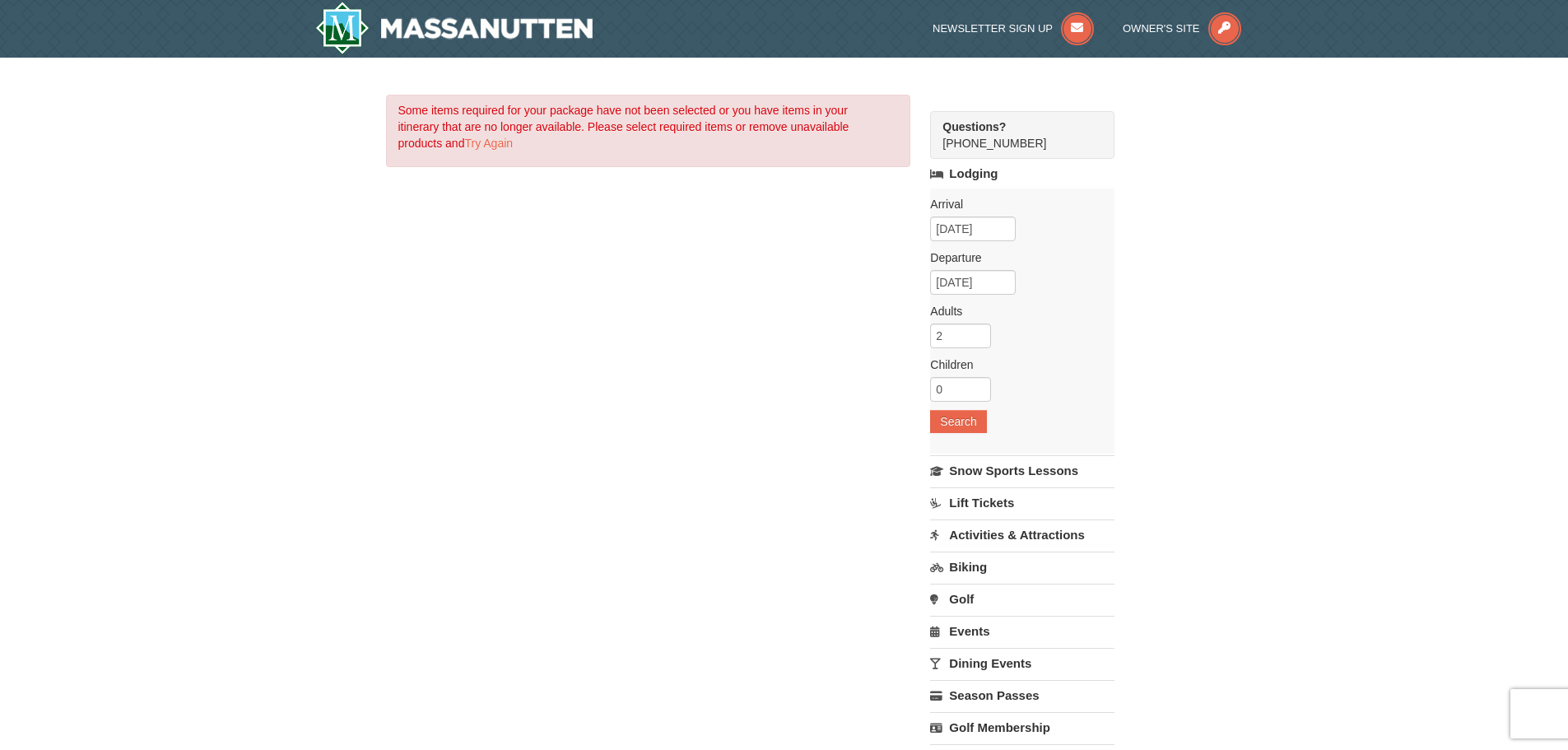
click at [965, 208] on label "Arrival Please format dates MM/DD/YYYY Please format dates MM/DD/YYYY" at bounding box center [1016, 204] width 171 height 17
click at [971, 226] on input "10/24/2025" at bounding box center [973, 228] width 85 height 25
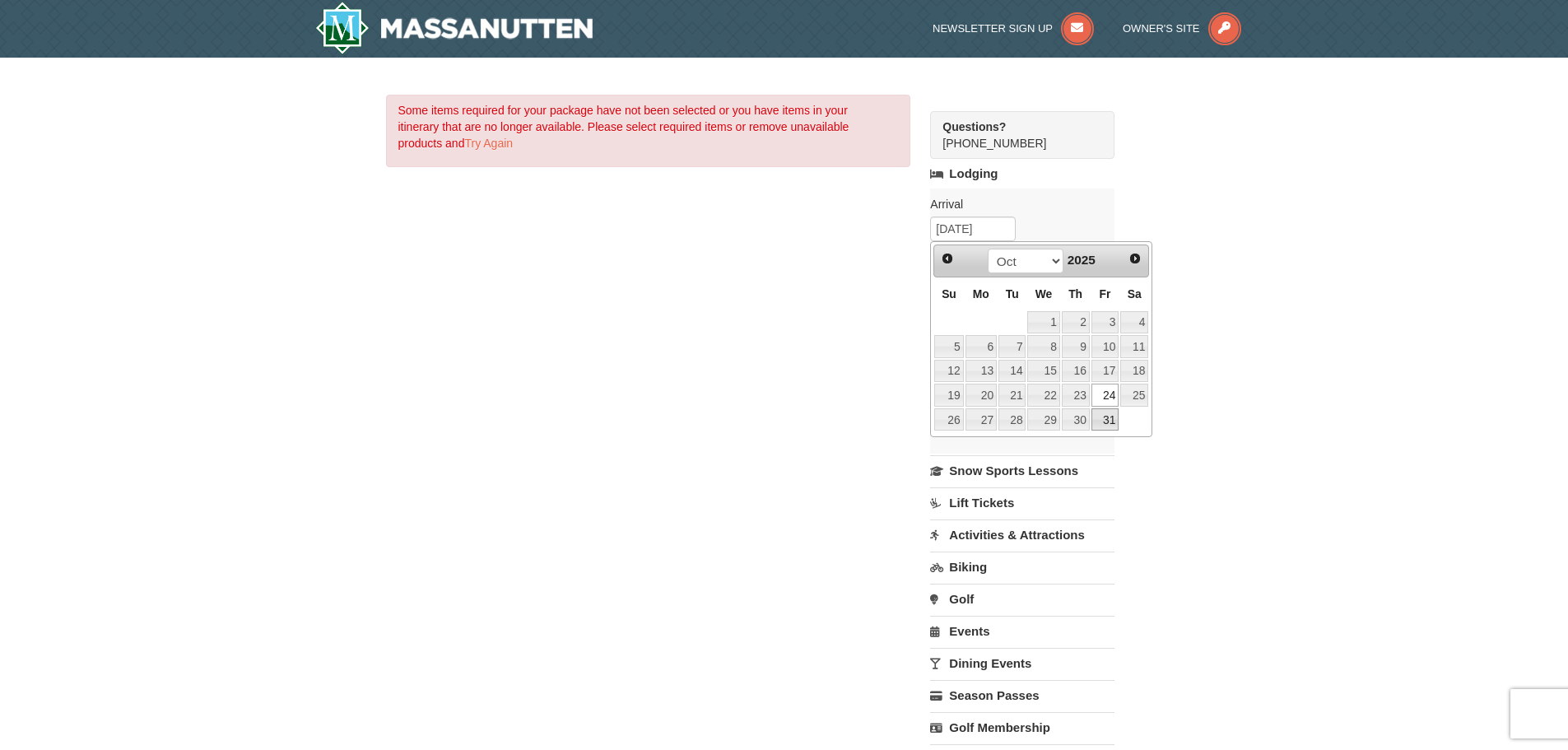
click at [1106, 416] on link "31" at bounding box center [1106, 419] width 28 height 23
type input "[DATE]"
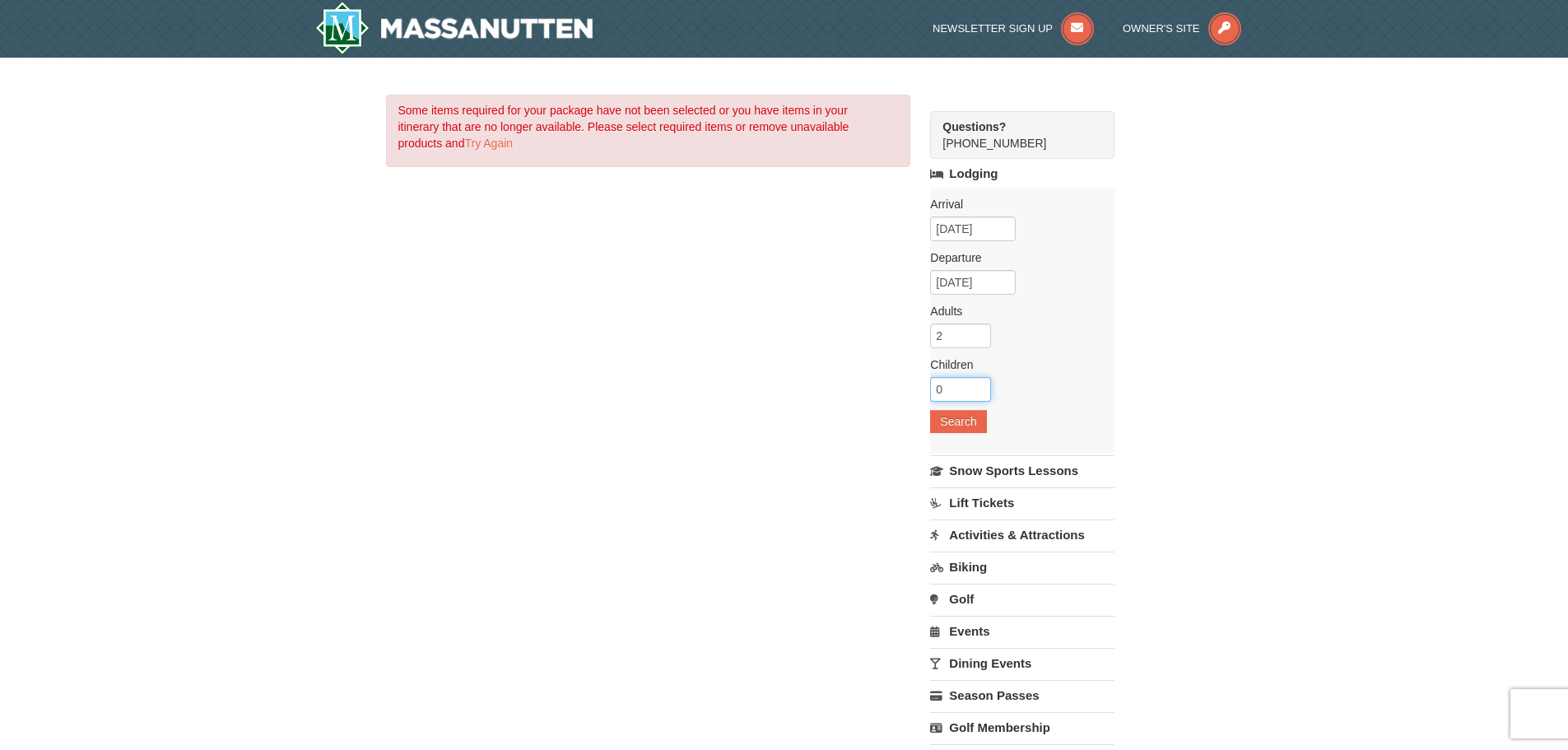
click at [976, 393] on input "0" at bounding box center [961, 389] width 61 height 25
type input "1"
click at [977, 383] on input "1" at bounding box center [961, 389] width 61 height 25
click at [954, 423] on button "Search" at bounding box center [958, 421] width 56 height 23
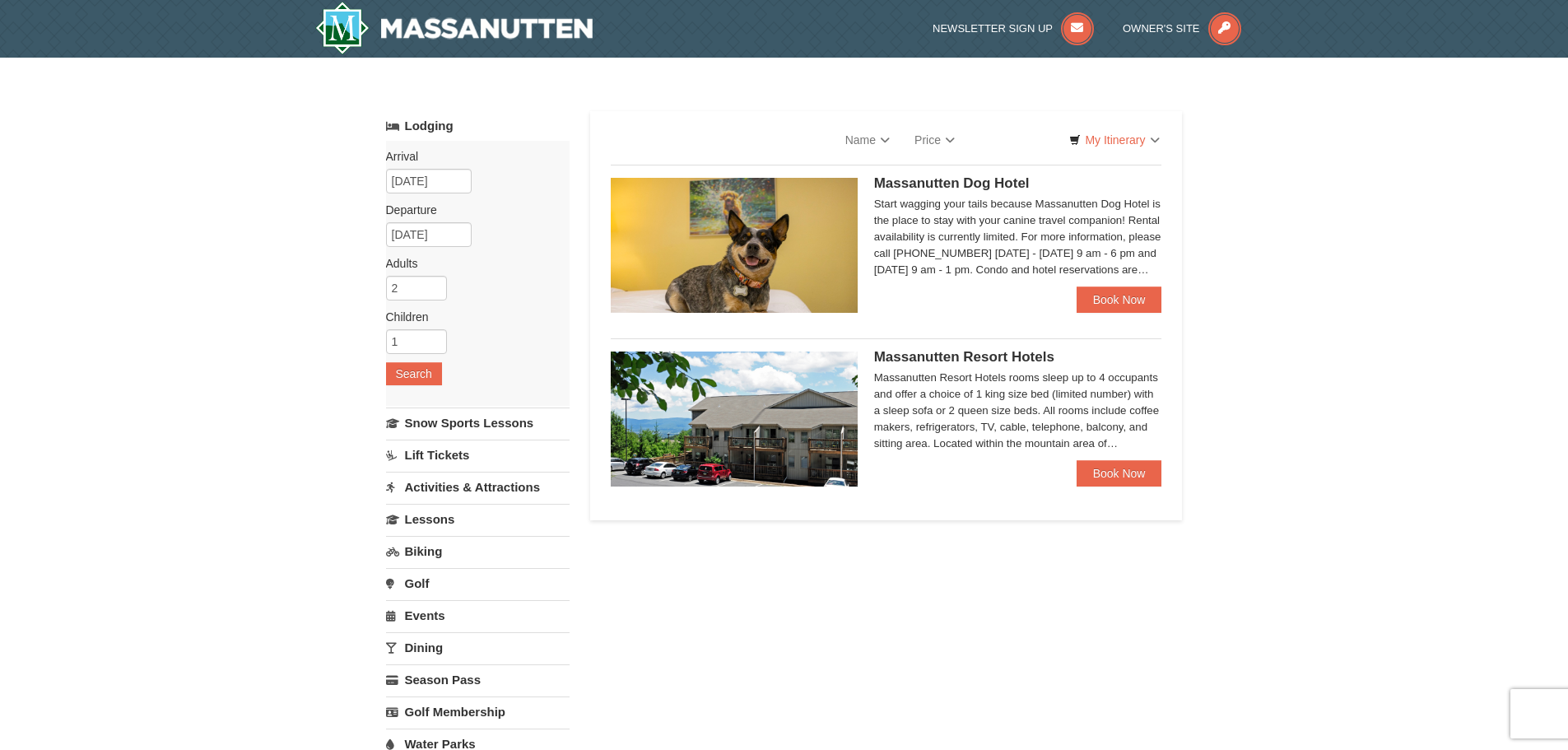
select select "9"
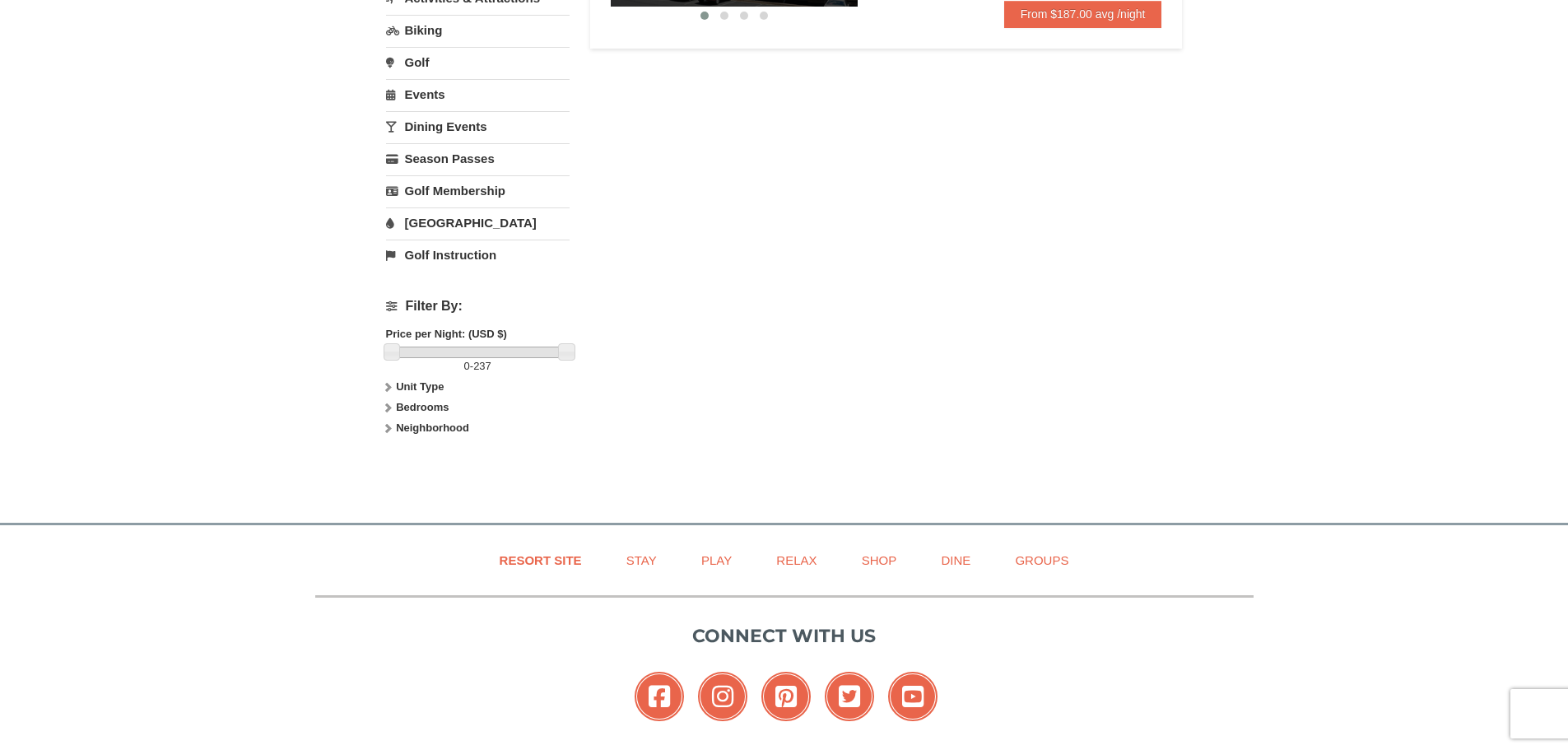
scroll to position [494, 0]
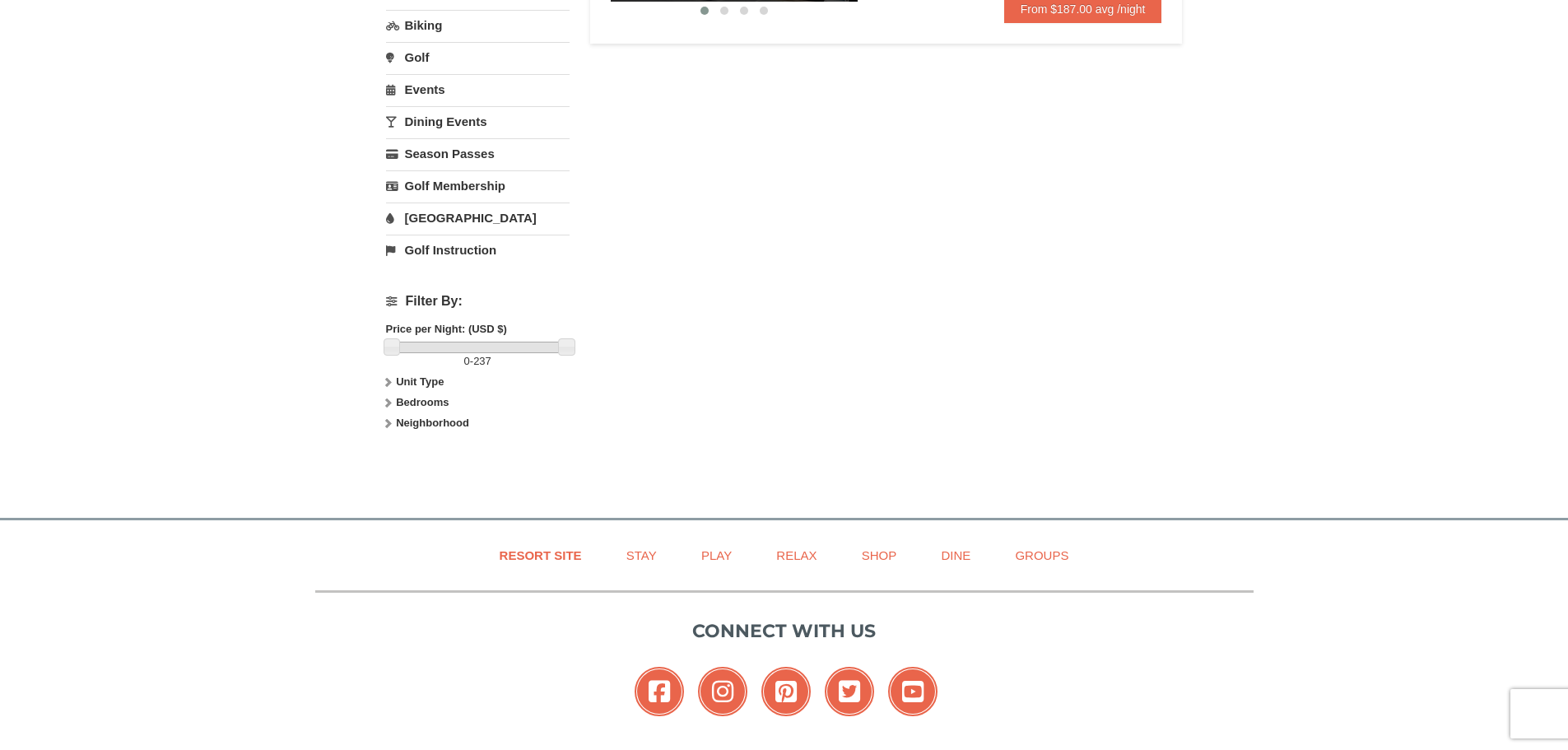
click at [396, 418] on strong "Neighborhood" at bounding box center [433, 422] width 73 height 12
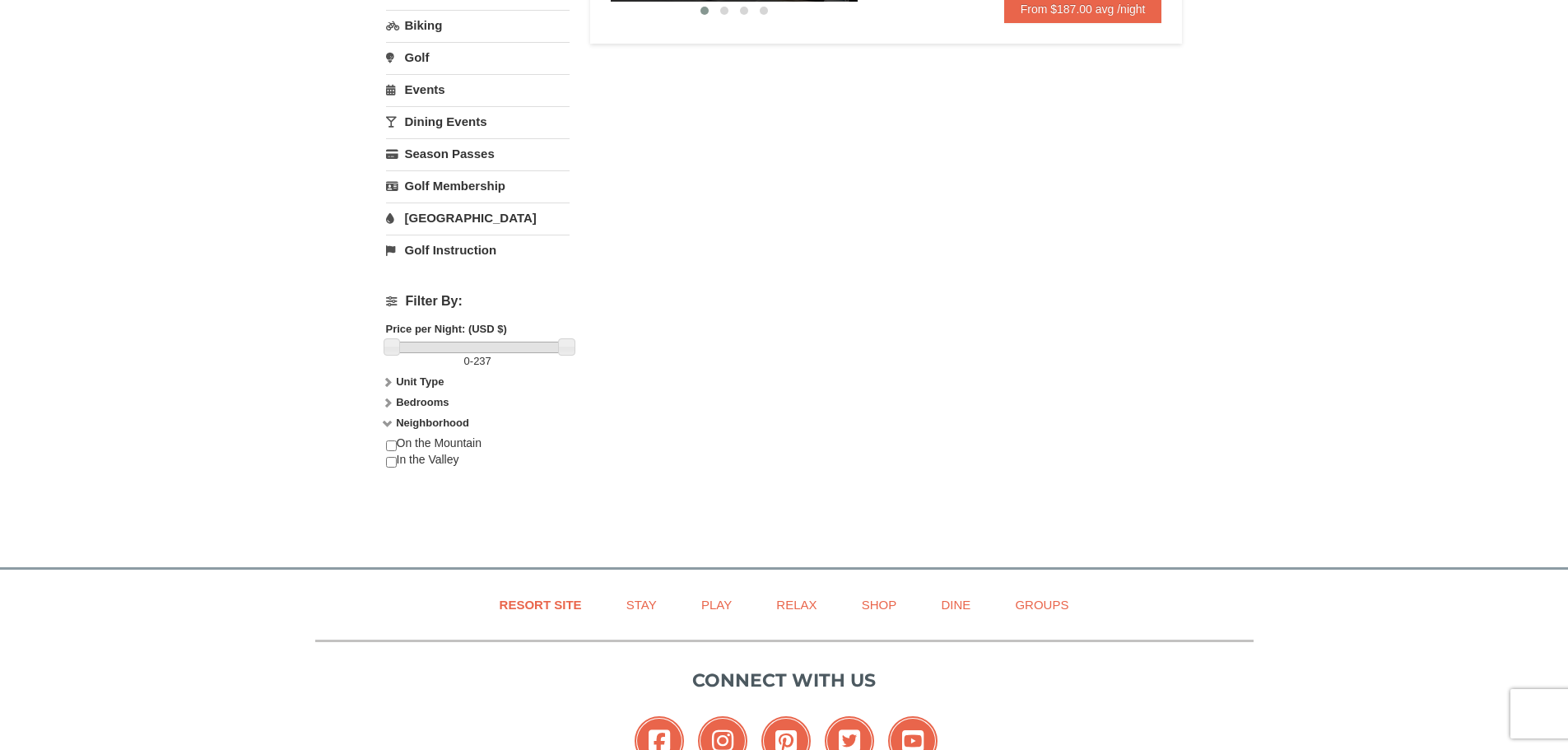
click at [407, 403] on strong "Bedrooms" at bounding box center [422, 402] width 52 height 12
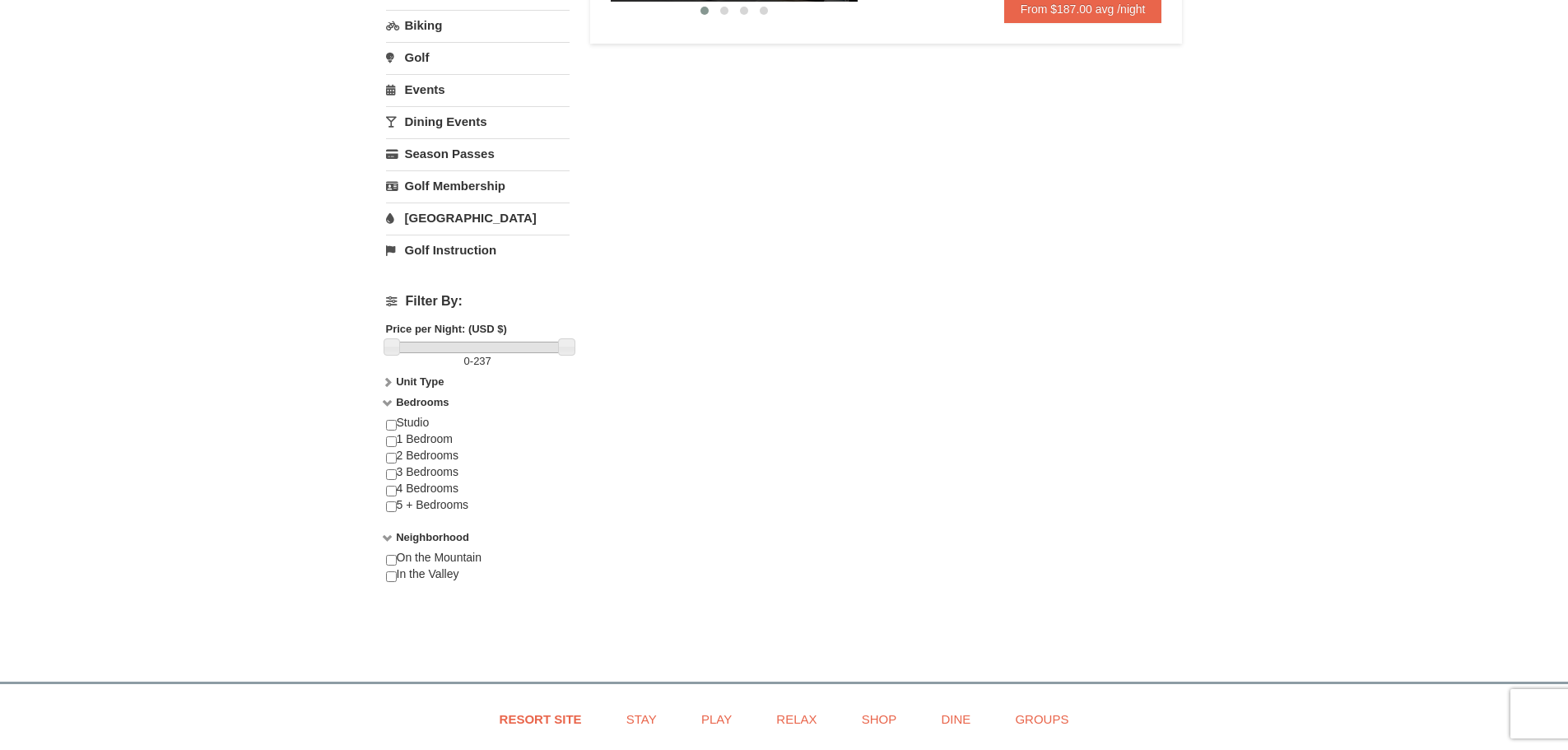
click at [434, 384] on strong "Unit Type" at bounding box center [420, 381] width 48 height 12
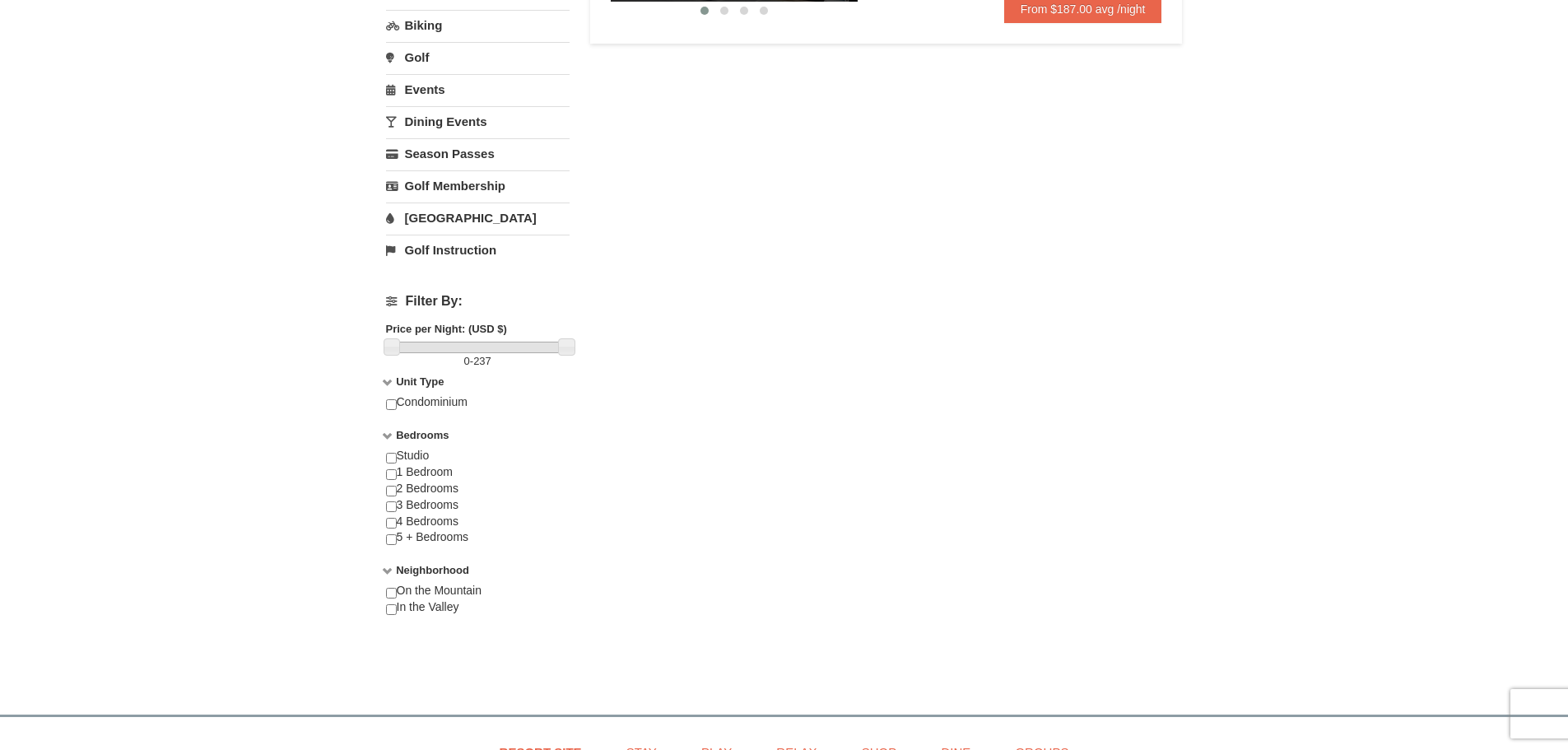
click at [395, 414] on div "Condominium" at bounding box center [478, 411] width 183 height 33
click at [396, 409] on input "checkbox" at bounding box center [392, 404] width 11 height 11
checkbox input "true"
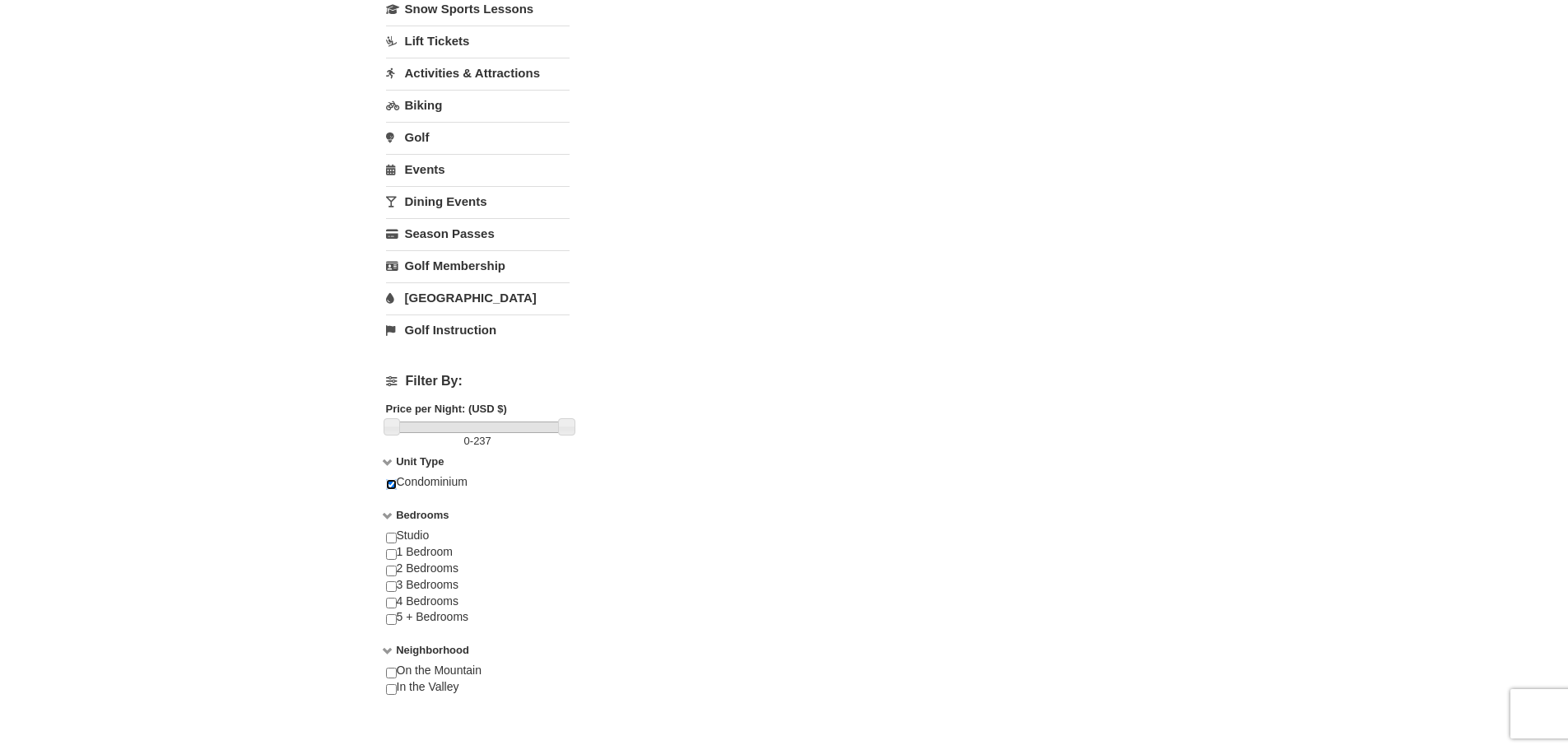
scroll to position [0, 0]
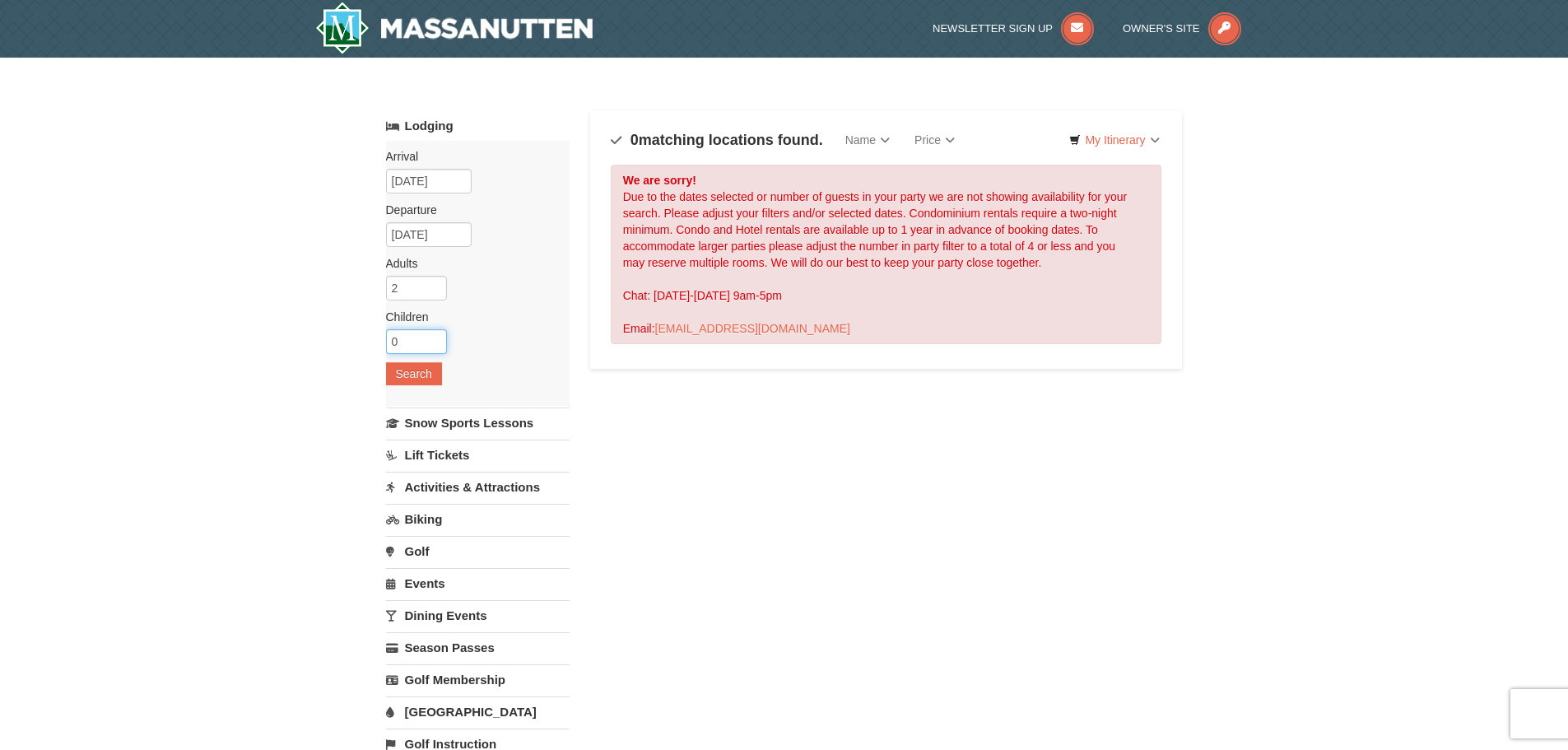
type input "0"
click at [436, 346] on input "0" at bounding box center [416, 341] width 61 height 25
click at [423, 372] on button "Search" at bounding box center [414, 373] width 56 height 23
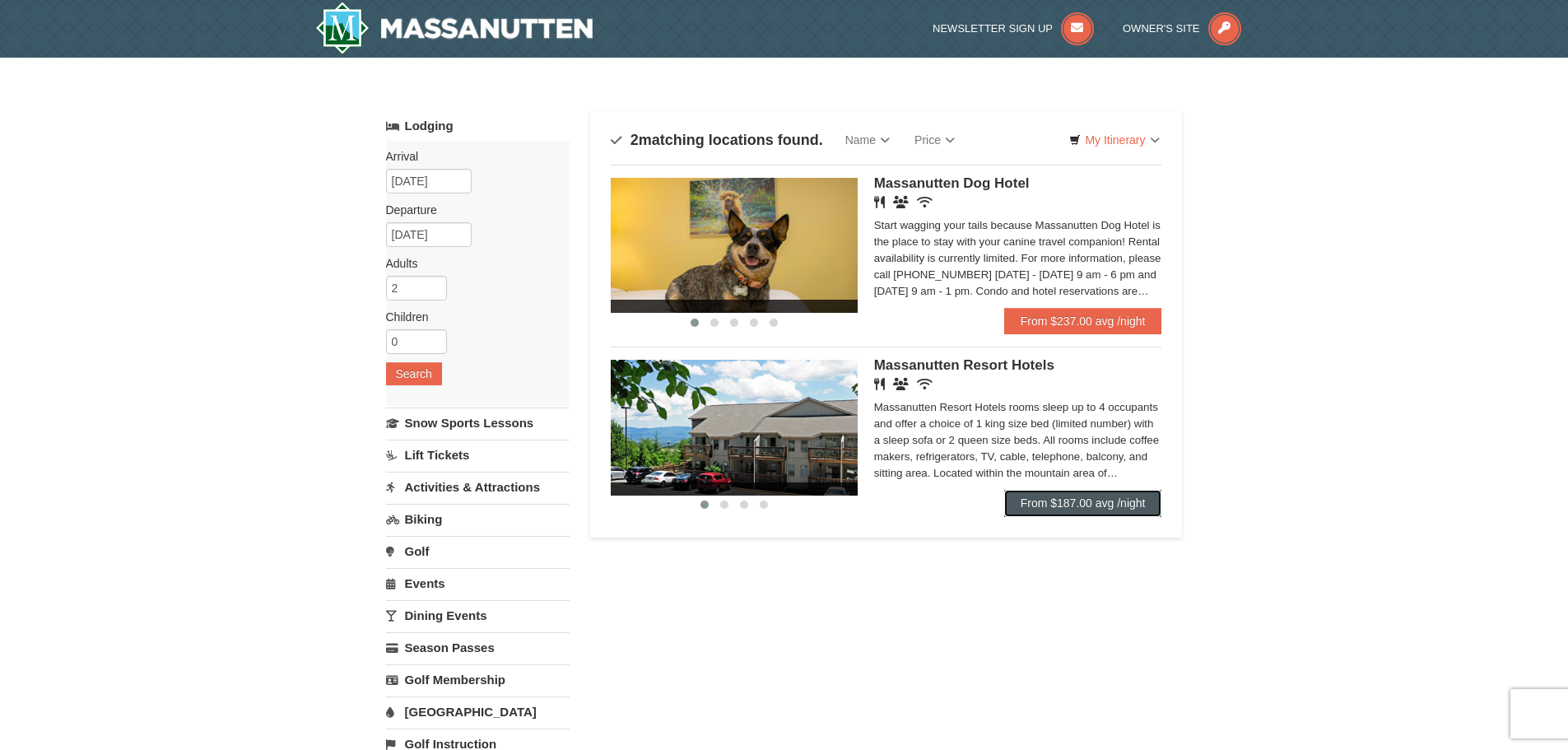
click at [1095, 500] on link "From $187.00 avg /night" at bounding box center [1083, 502] width 158 height 27
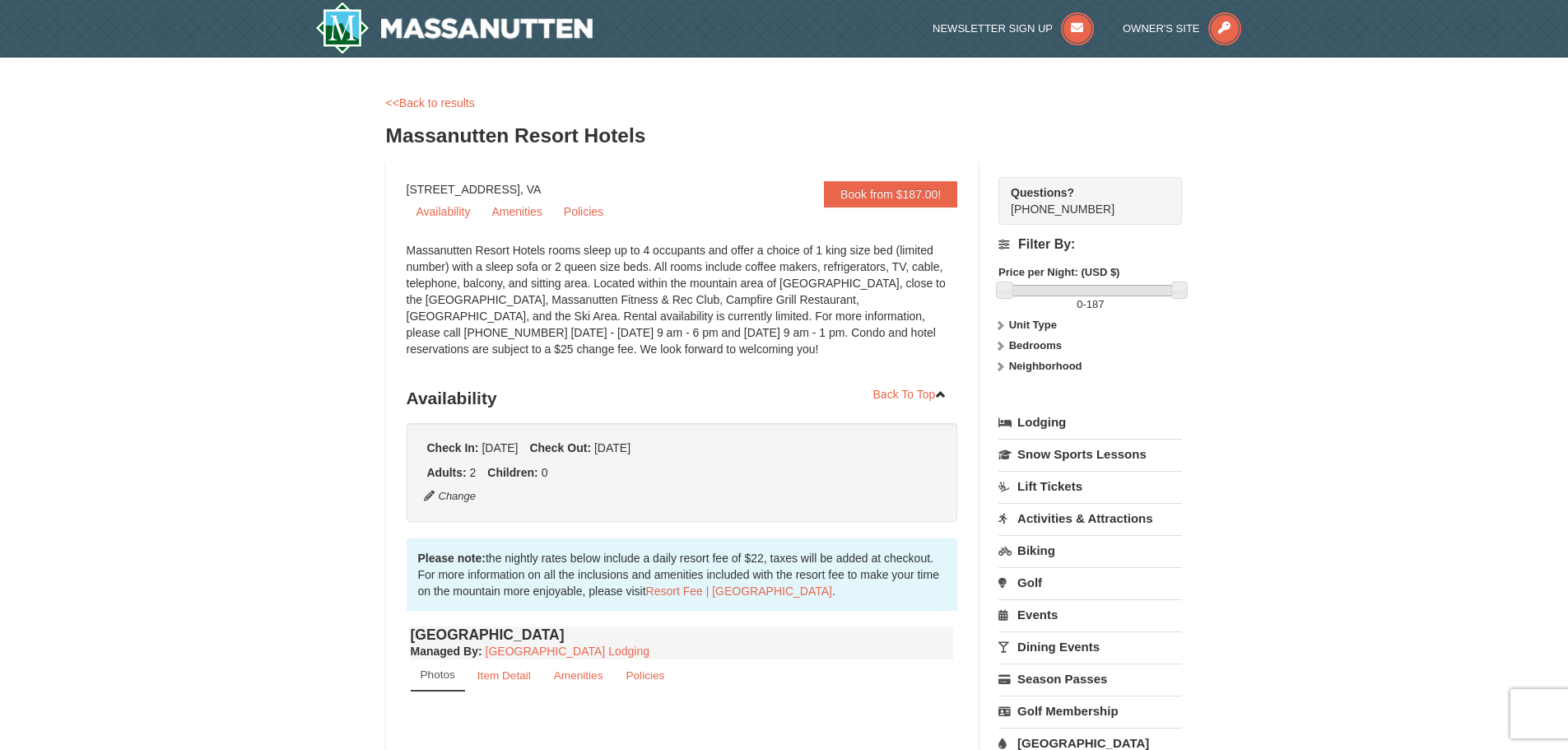
select select "9"
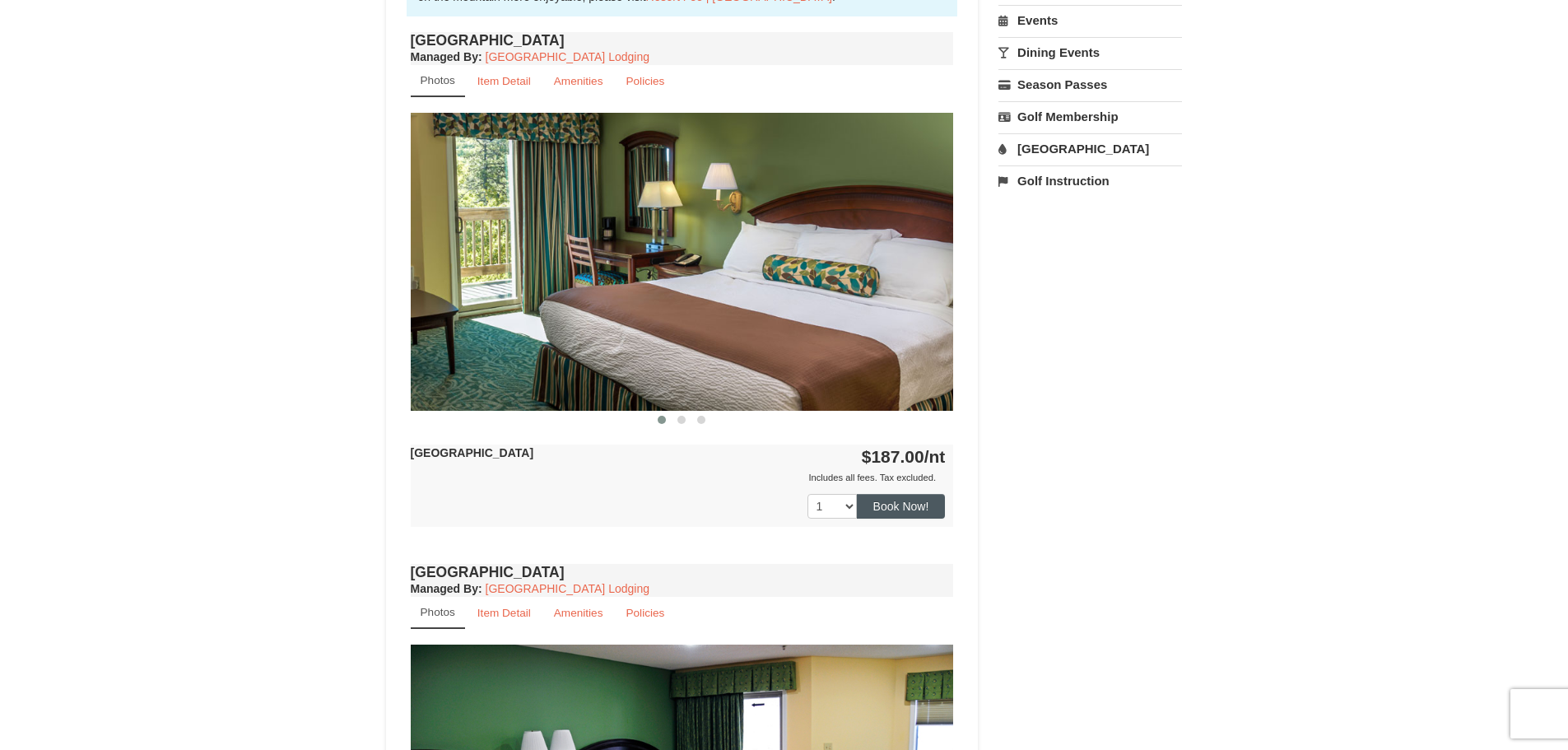
scroll to position [1070, 0]
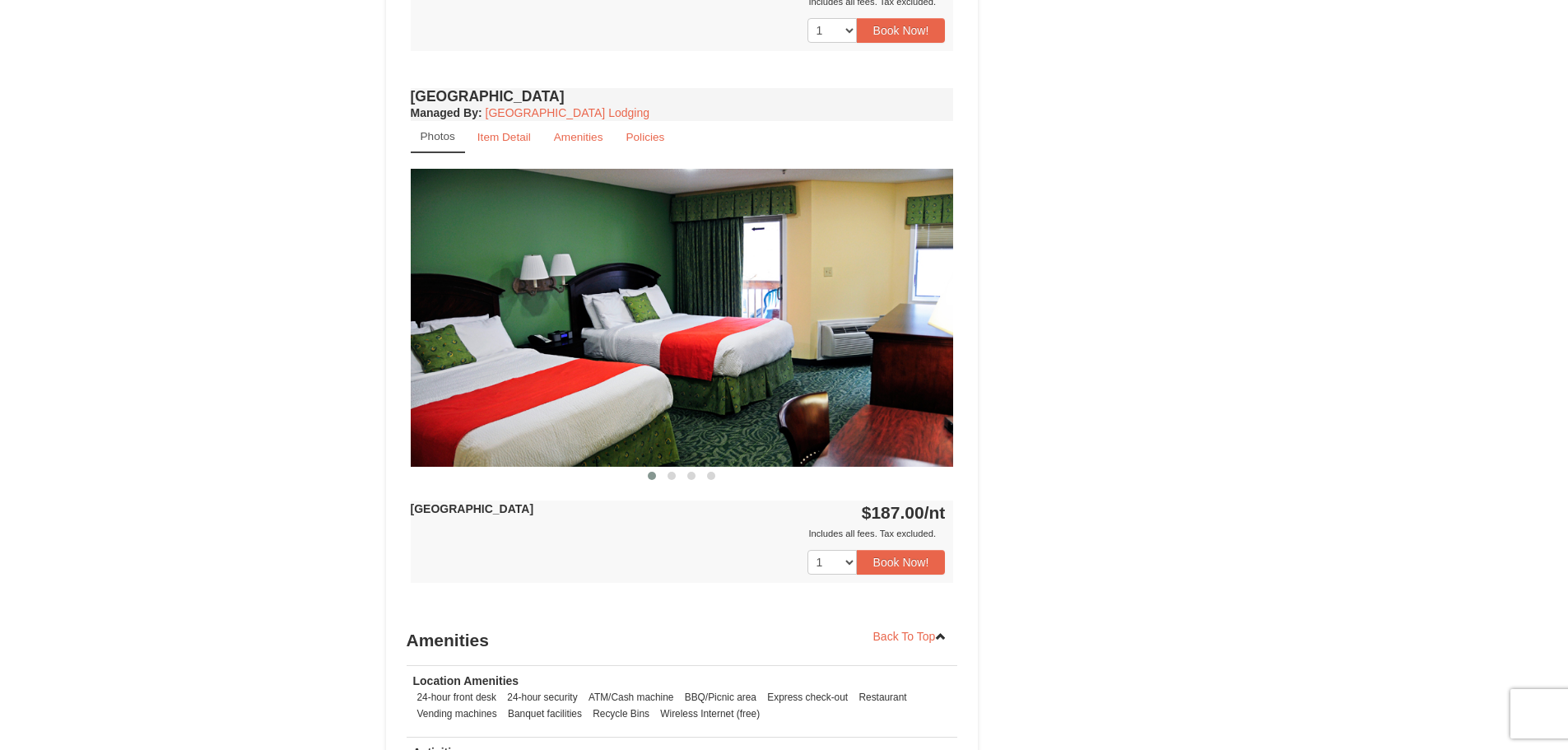
click at [939, 335] on img at bounding box center [682, 317] width 544 height 297
drag, startPoint x: 941, startPoint y: 321, endPoint x: 738, endPoint y: 375, distance: 210.1
click at [738, 375] on img at bounding box center [682, 317] width 544 height 297
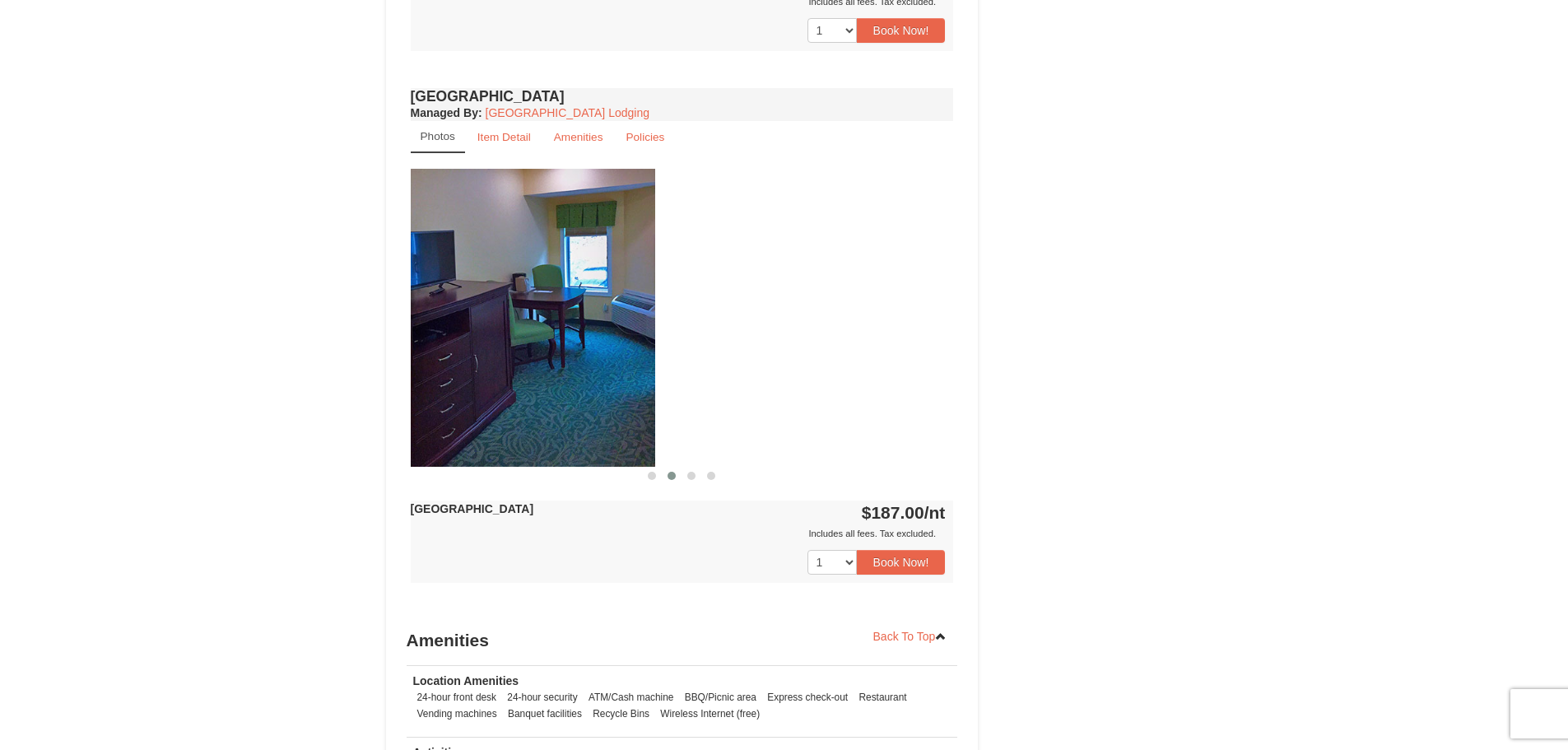
drag, startPoint x: 884, startPoint y: 358, endPoint x: 569, endPoint y: 419, distance: 320.9
click at [571, 419] on img at bounding box center [383, 317] width 544 height 297
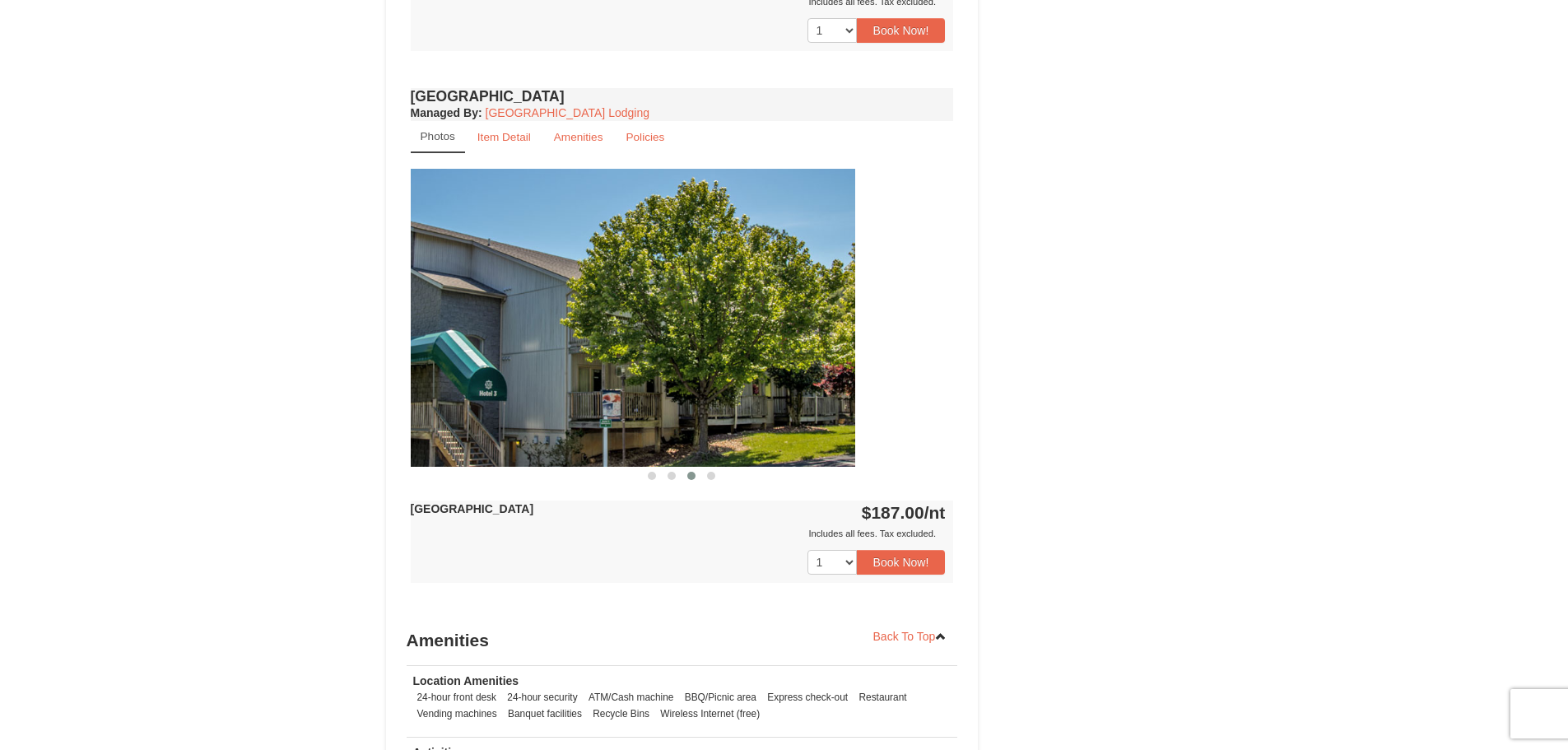
drag, startPoint x: 914, startPoint y: 361, endPoint x: 552, endPoint y: 437, distance: 369.9
click at [566, 434] on img at bounding box center [583, 317] width 544 height 297
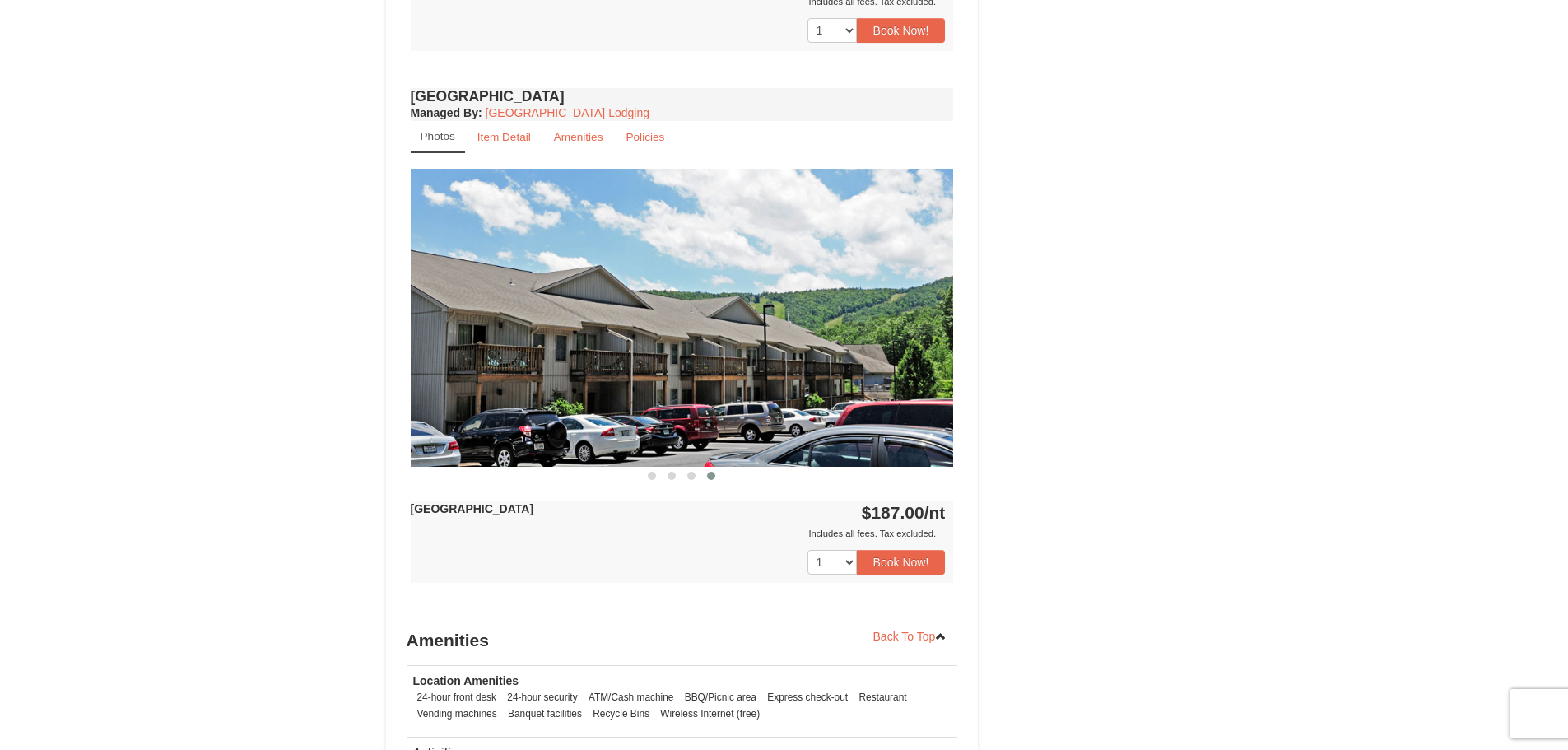
drag, startPoint x: 875, startPoint y: 384, endPoint x: 595, endPoint y: 430, distance: 283.8
click at [595, 430] on img at bounding box center [682, 317] width 544 height 297
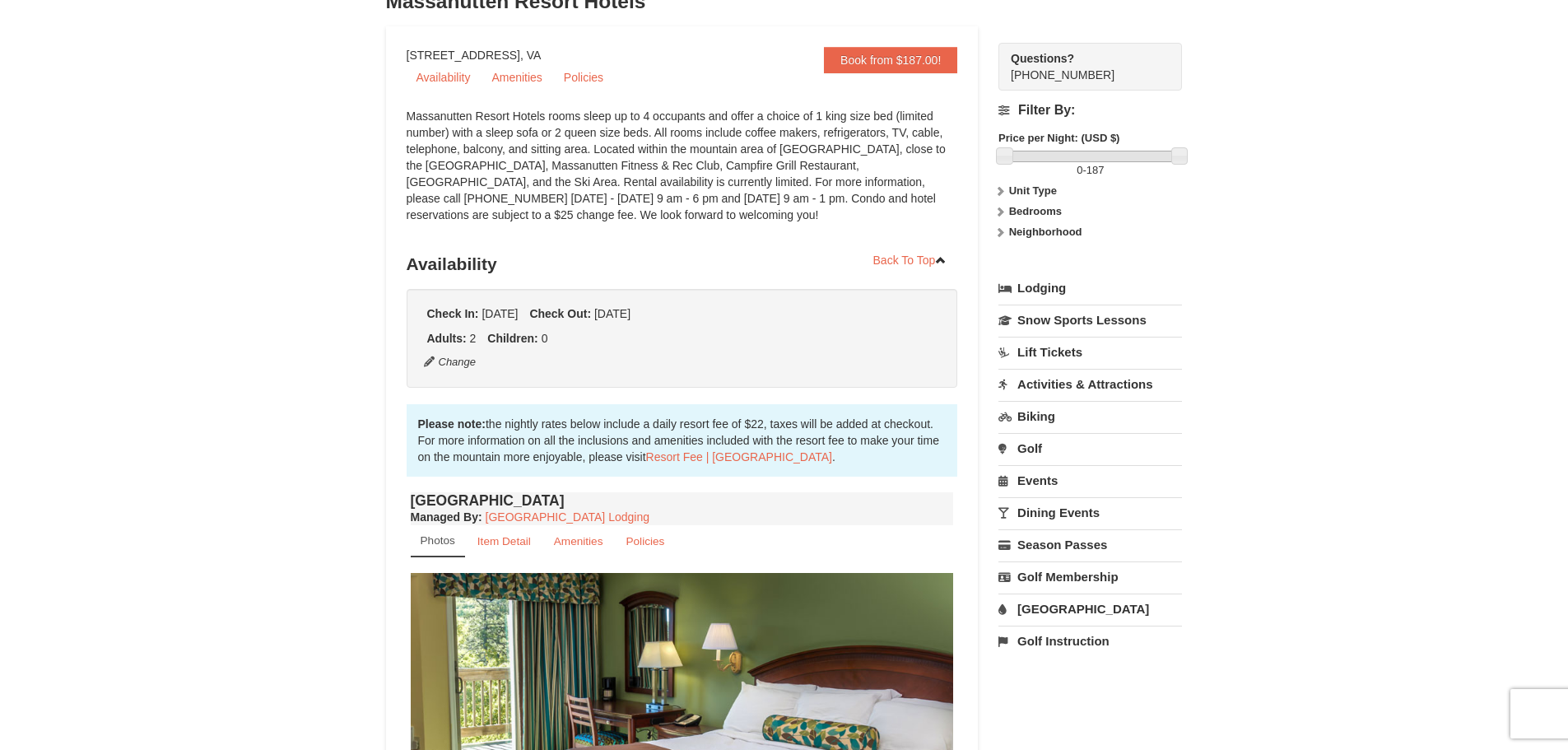
scroll to position [0, 0]
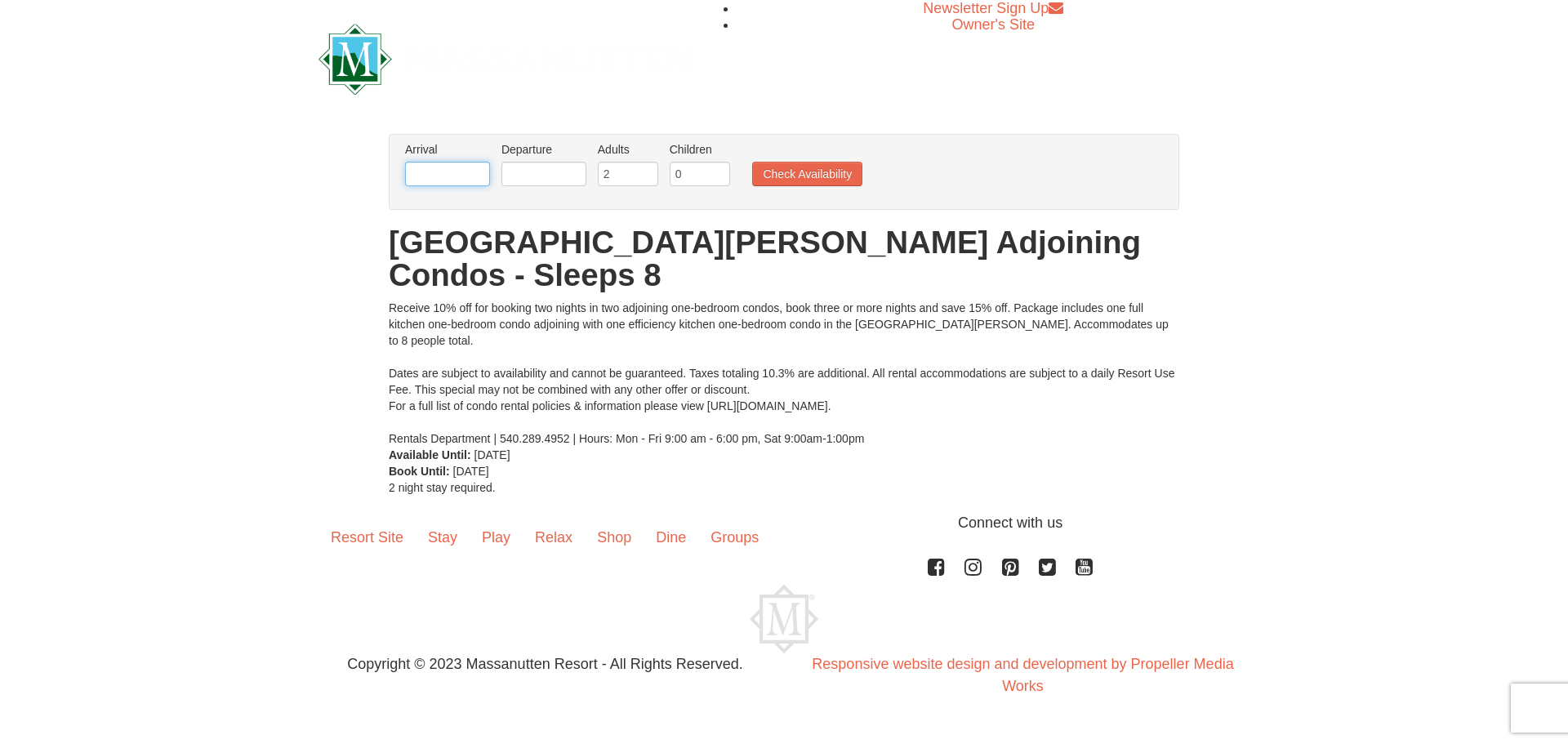
click at [441, 173] on input "text" at bounding box center [447, 174] width 85 height 25
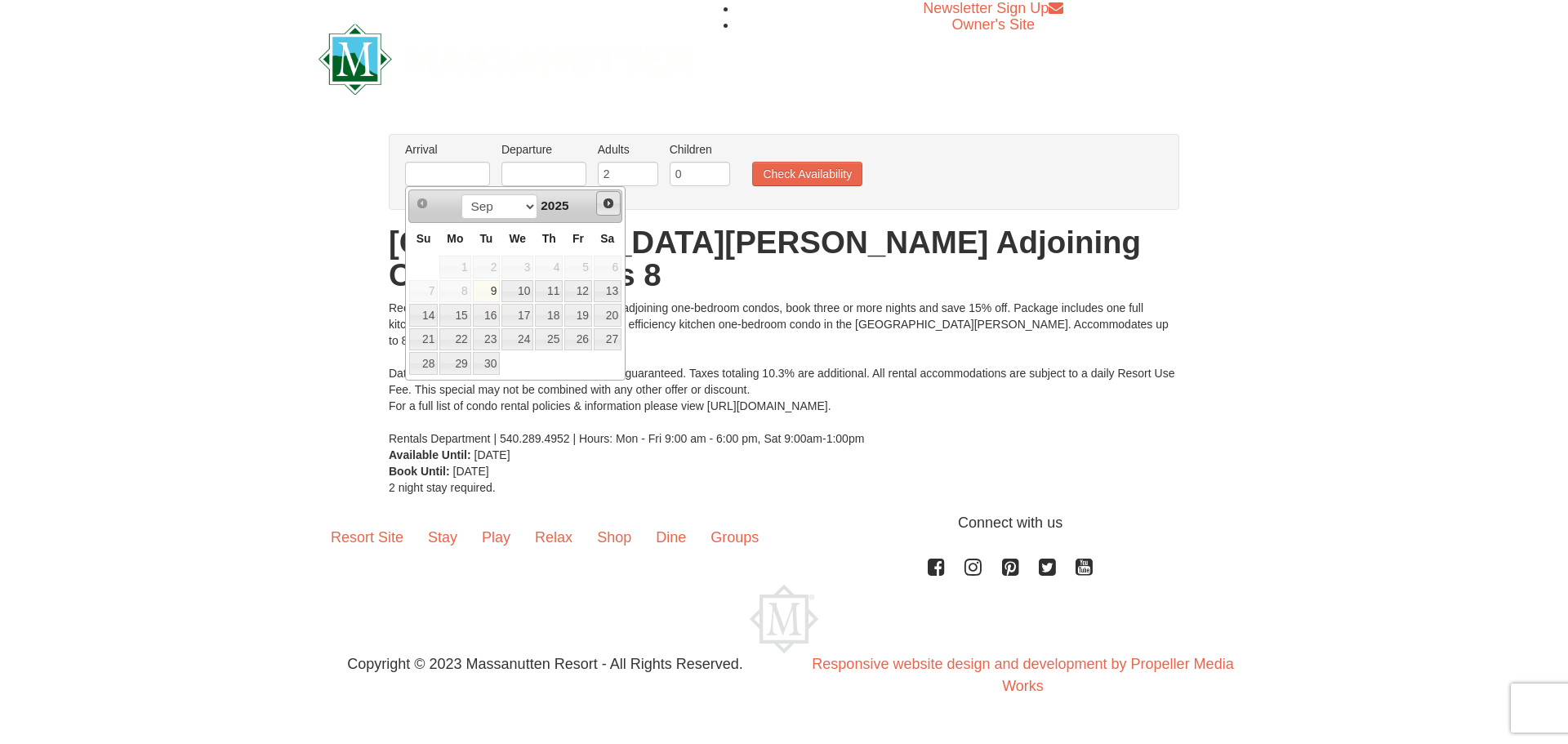
click at [606, 210] on span "Next" at bounding box center [608, 203] width 13 height 13
click at [607, 209] on span "Next" at bounding box center [608, 203] width 13 height 13
click at [419, 198] on span "Prev" at bounding box center [422, 203] width 13 height 13
click at [585, 362] on link "31" at bounding box center [578, 363] width 28 height 23
type input "[DATE]"
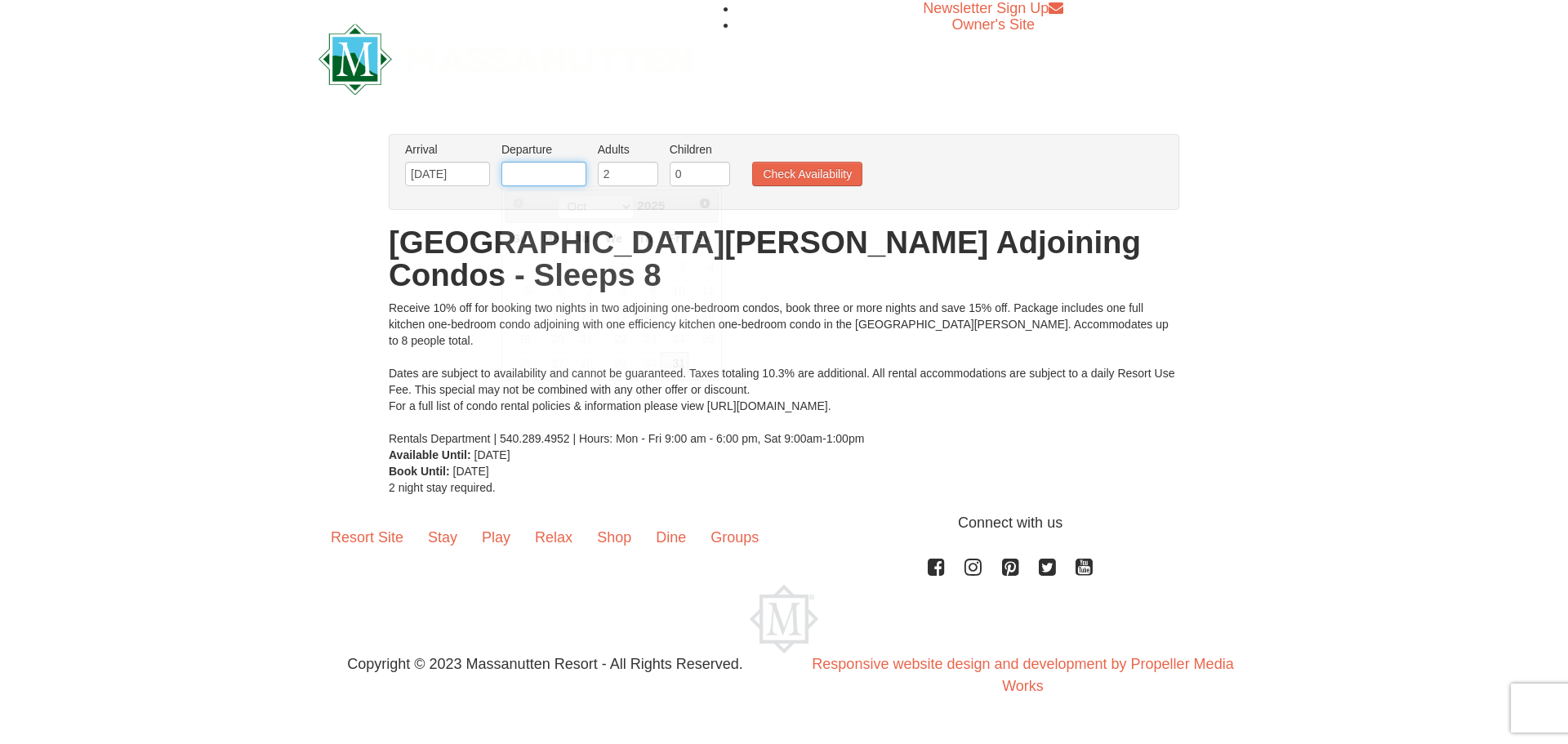
click at [558, 181] on input "text" at bounding box center [543, 174] width 85 height 25
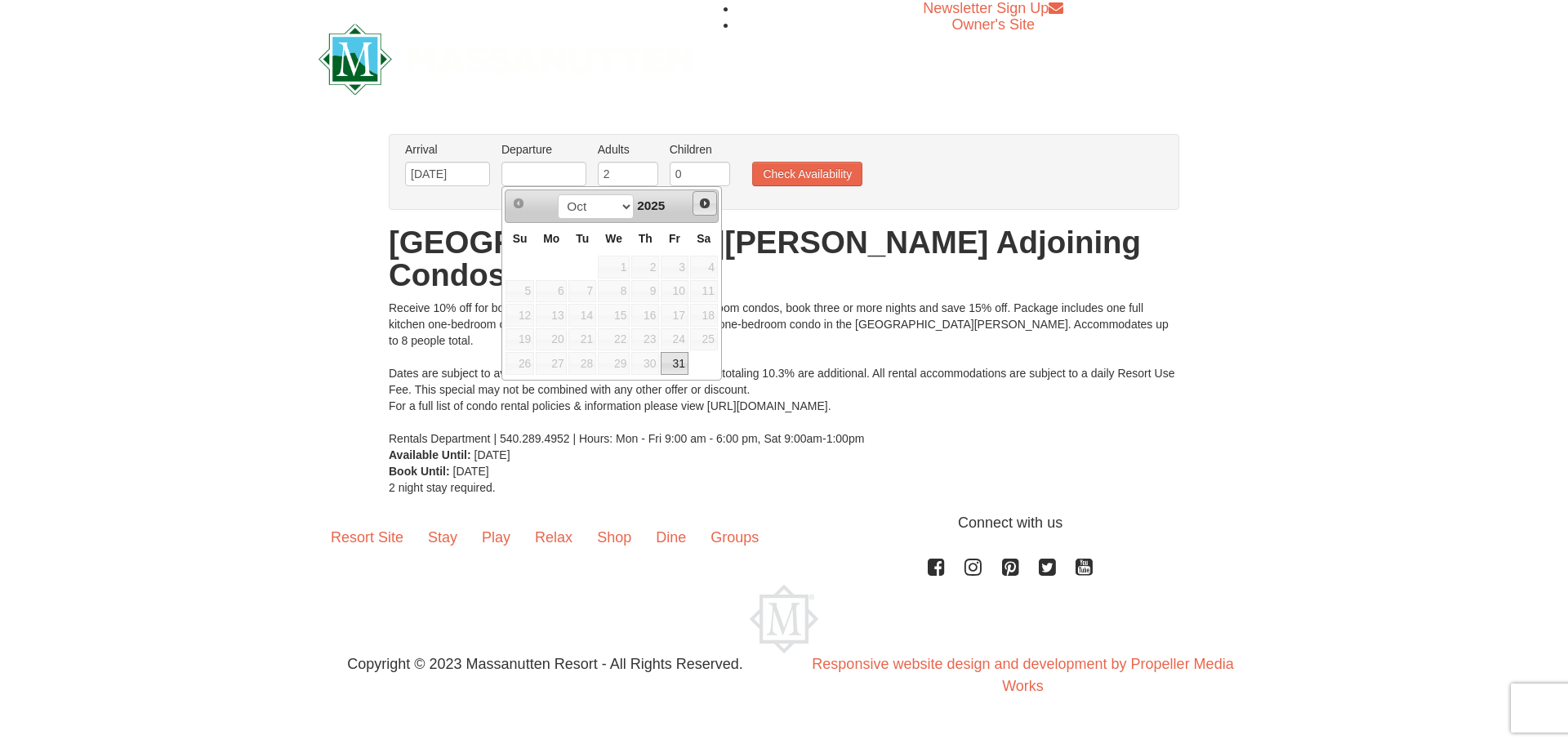
click at [710, 208] on span "Next" at bounding box center [705, 203] width 13 height 13
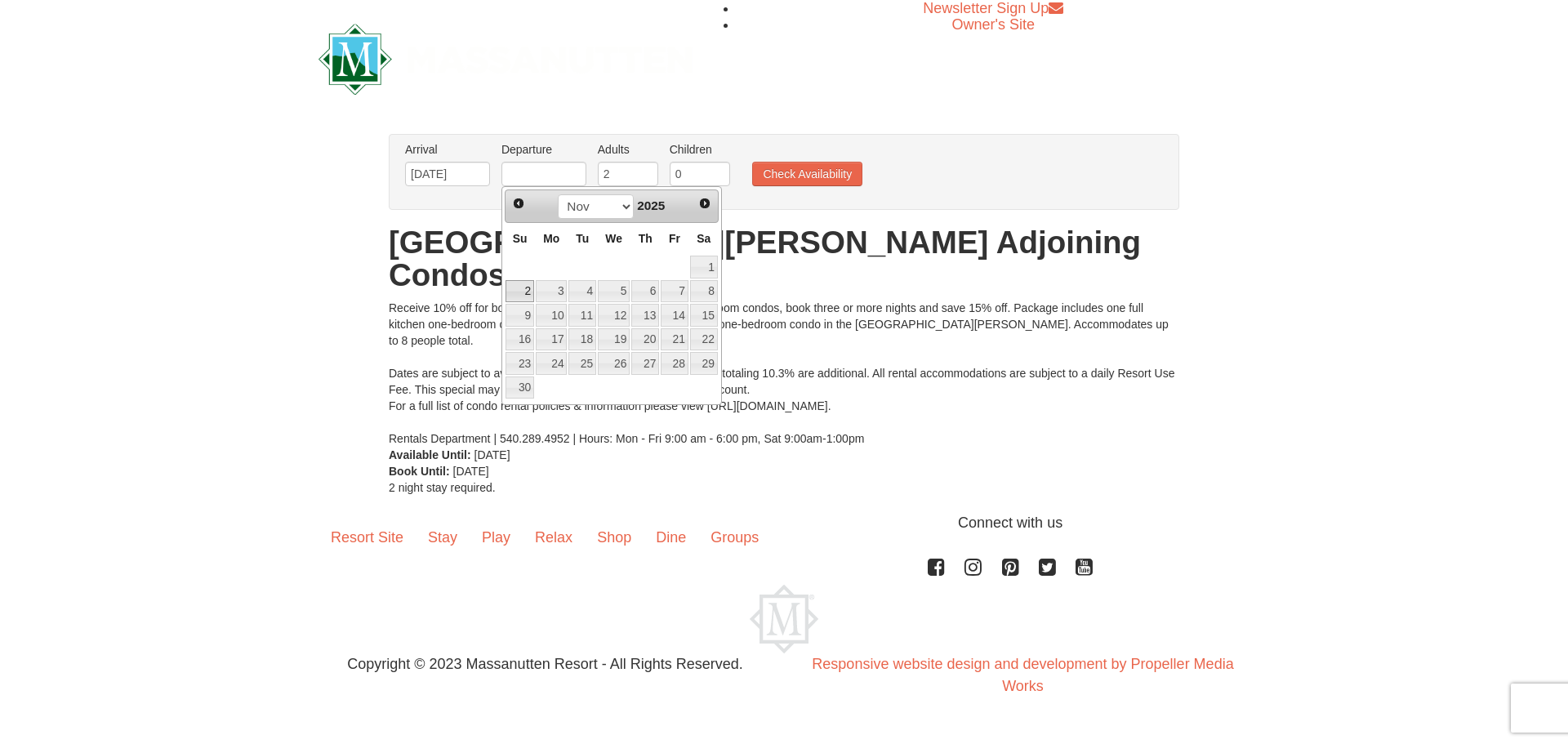
click at [531, 292] on link "2" at bounding box center [519, 291] width 28 height 23
type input "[DATE]"
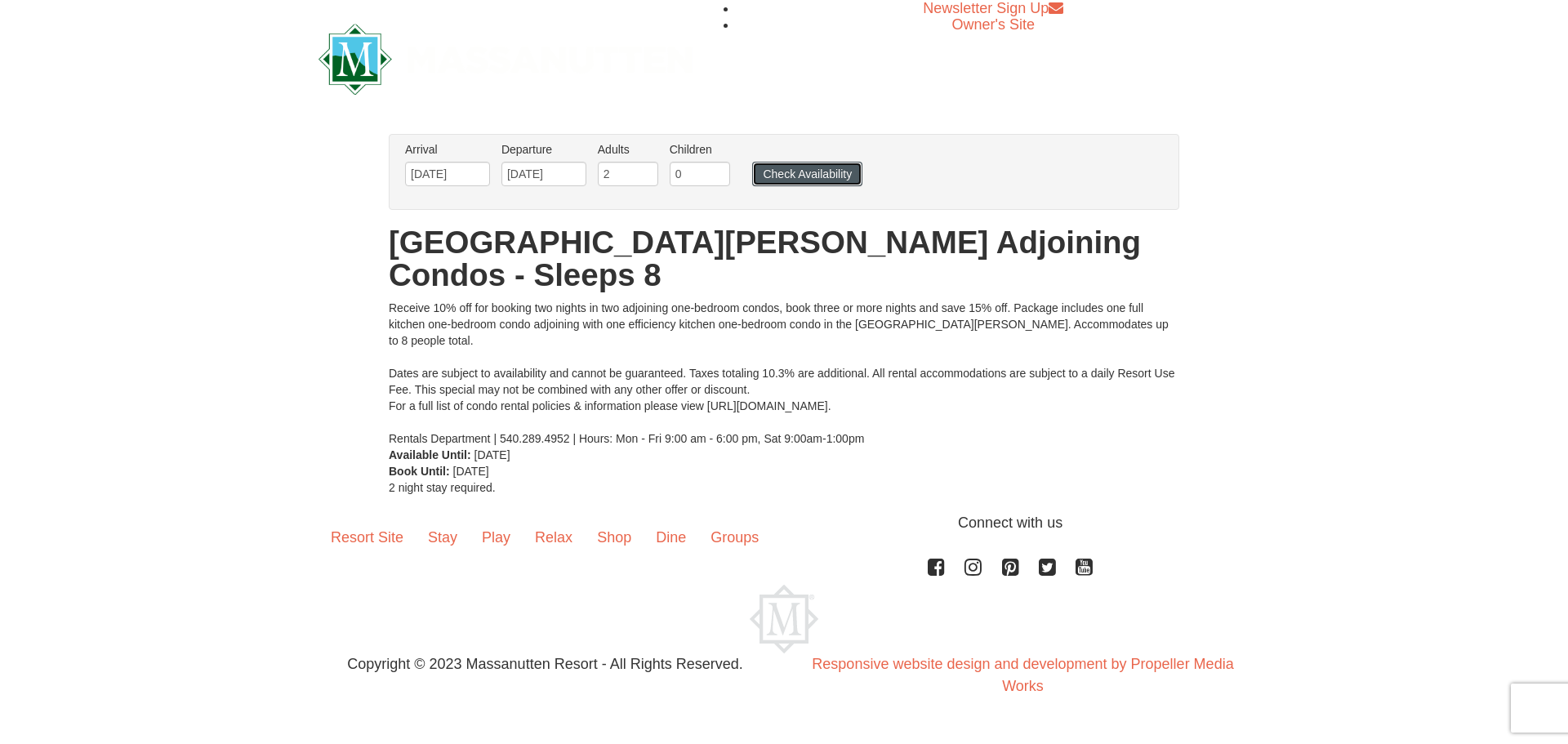
click at [796, 173] on button "Check Availability" at bounding box center [807, 174] width 110 height 25
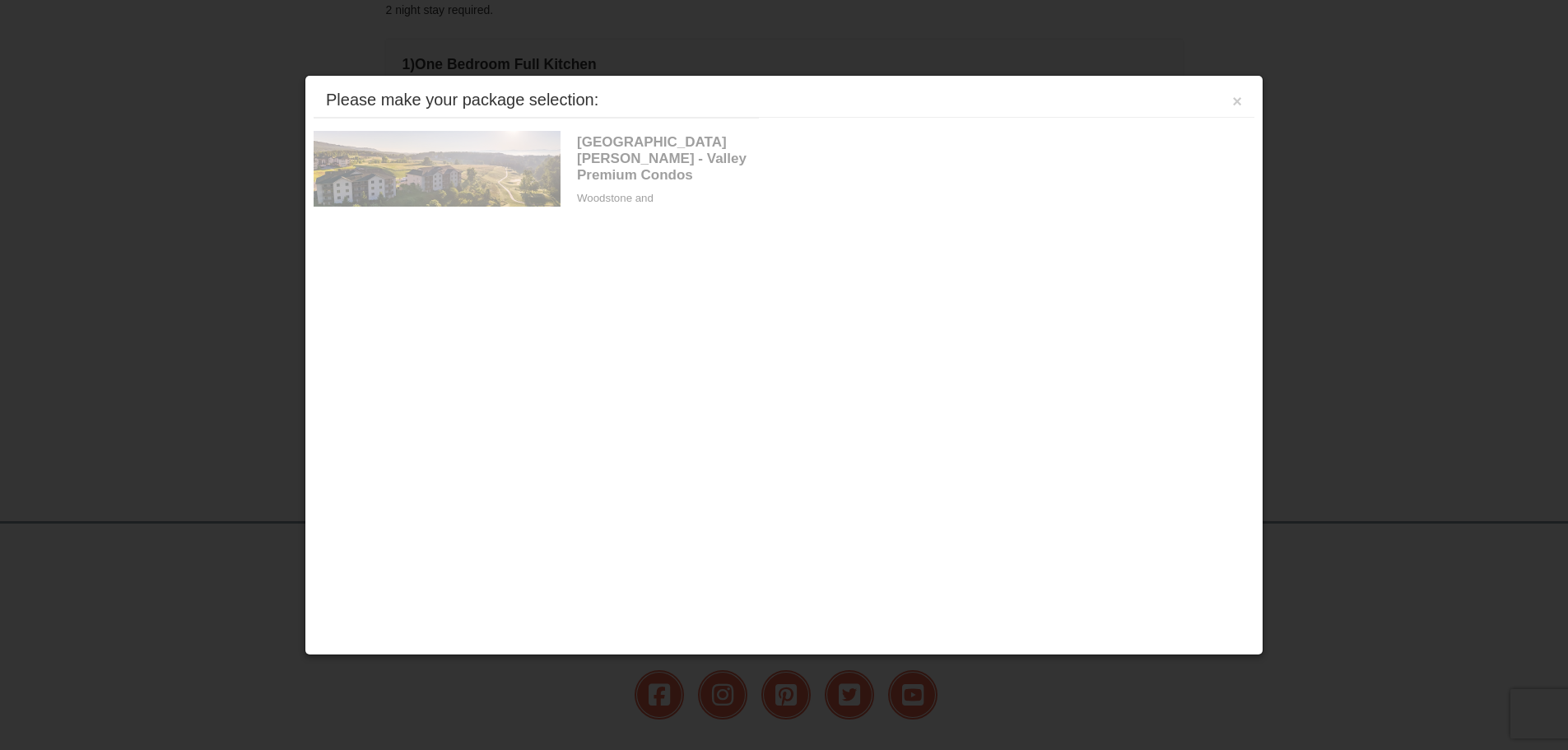
scroll to position [520, 0]
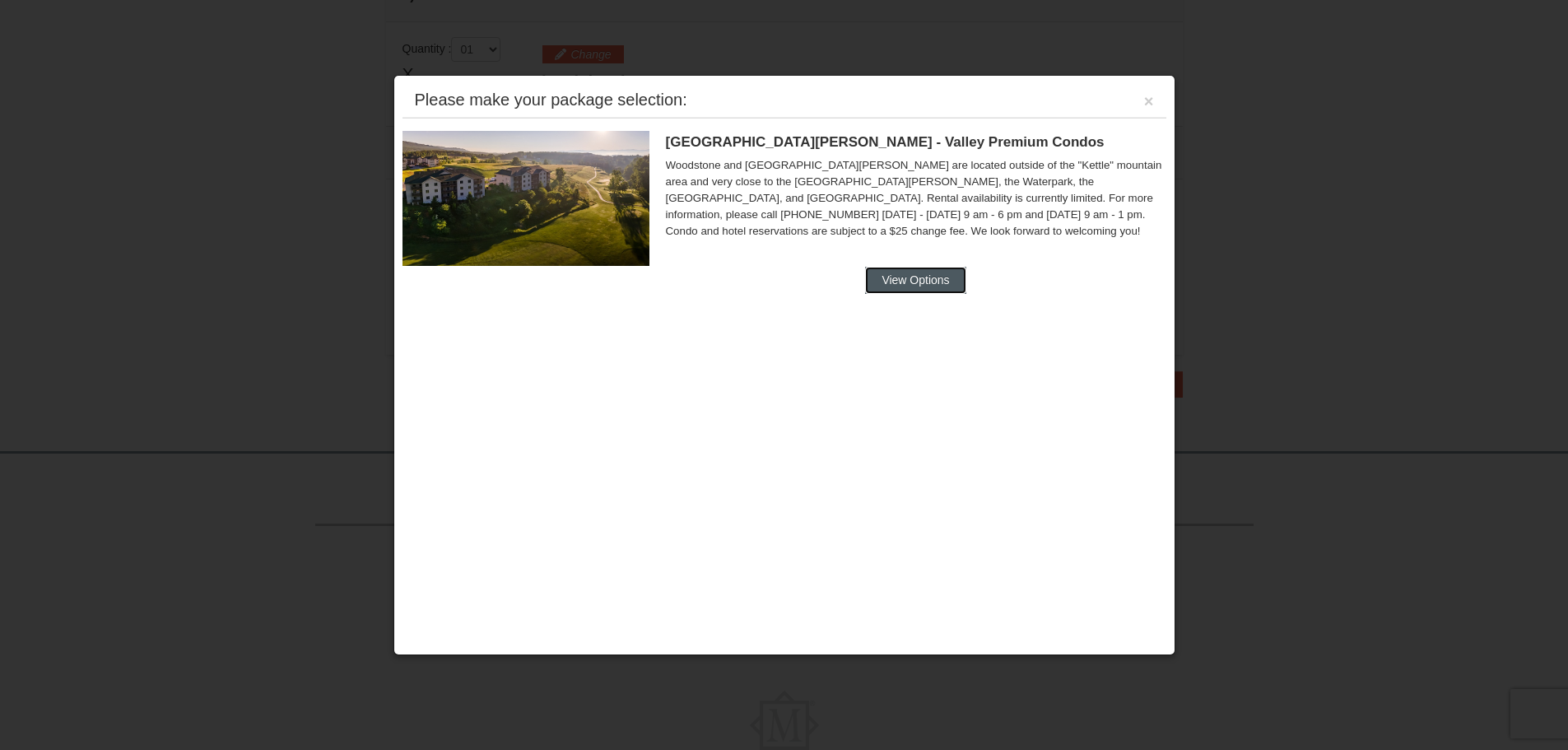
click at [941, 278] on button "View Options" at bounding box center [916, 280] width 101 height 27
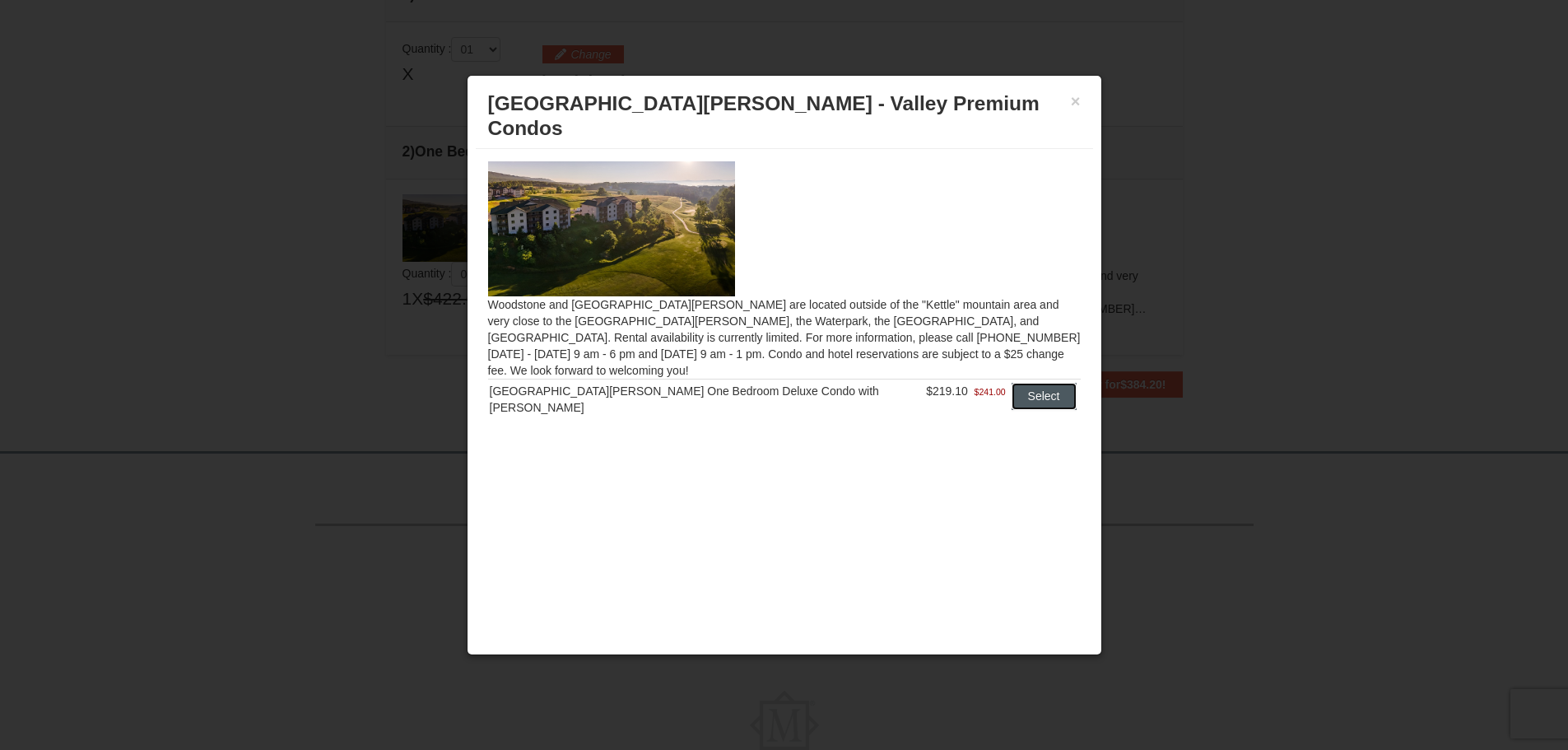
click at [1022, 382] on button "Select" at bounding box center [1043, 395] width 65 height 27
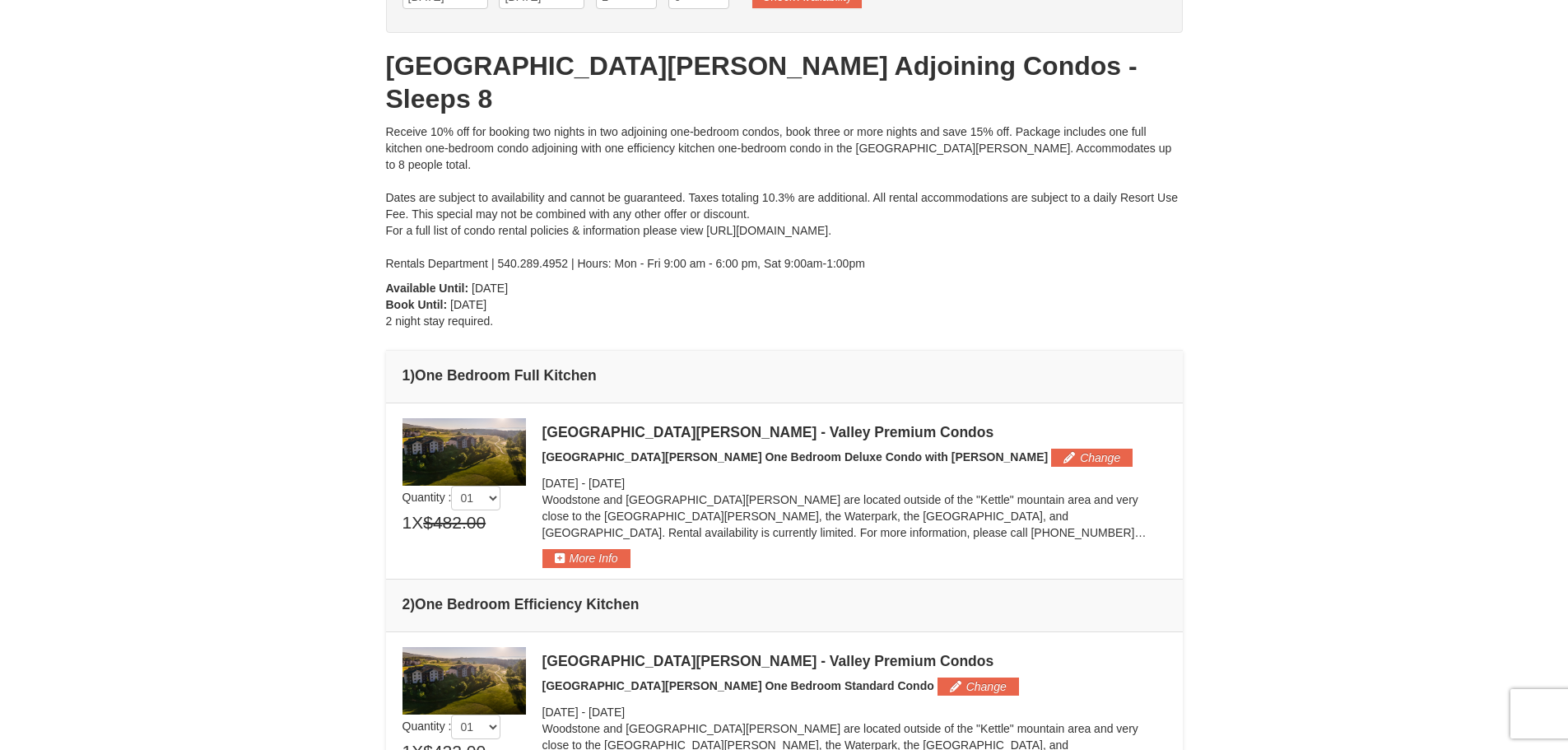
scroll to position [0, 0]
